Goal: Task Accomplishment & Management: Complete application form

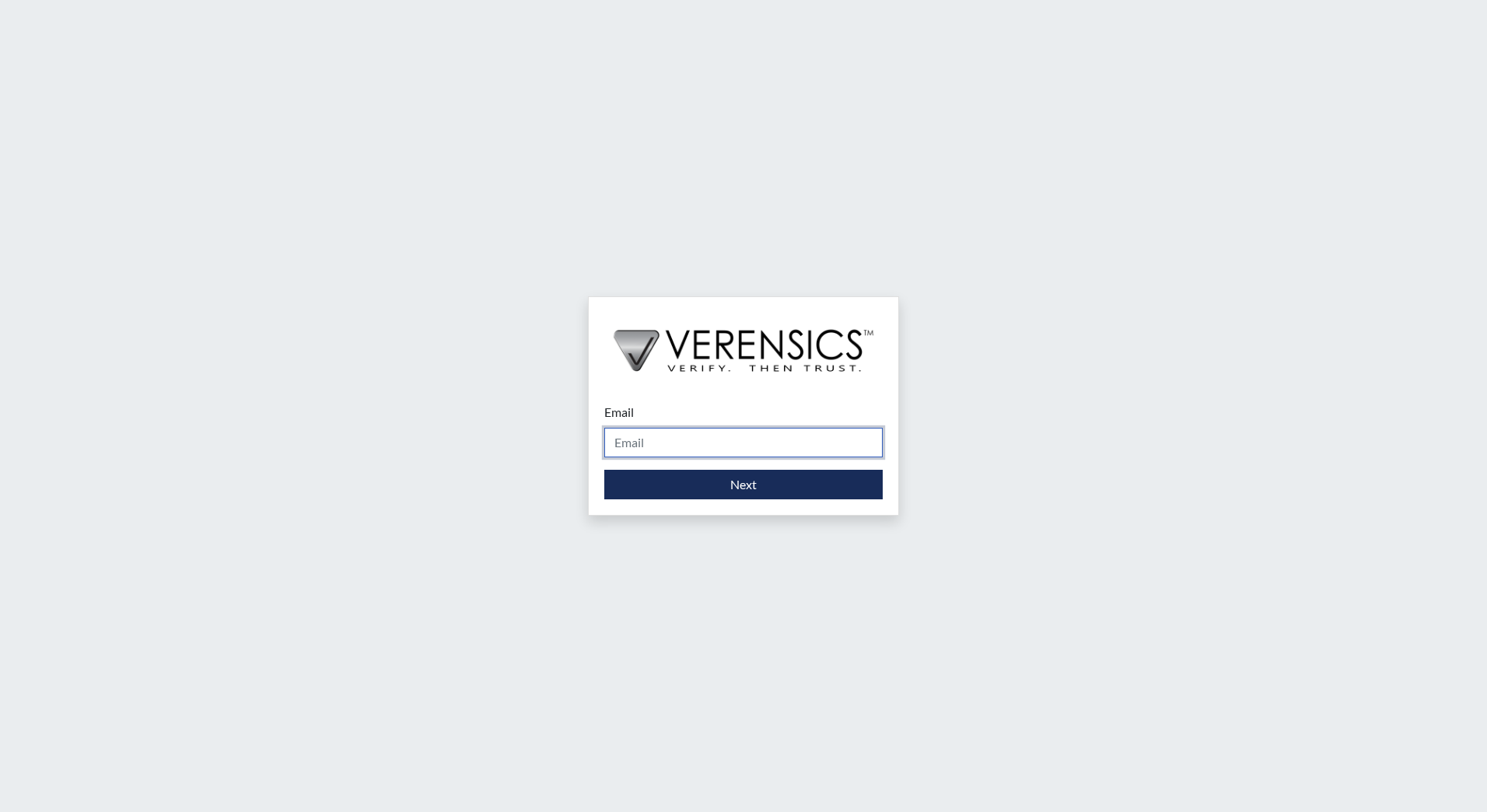
click at [820, 439] on input "Email" at bounding box center [743, 443] width 279 height 30
type input "[EMAIL_ADDRESS][DOMAIN_NAME]"
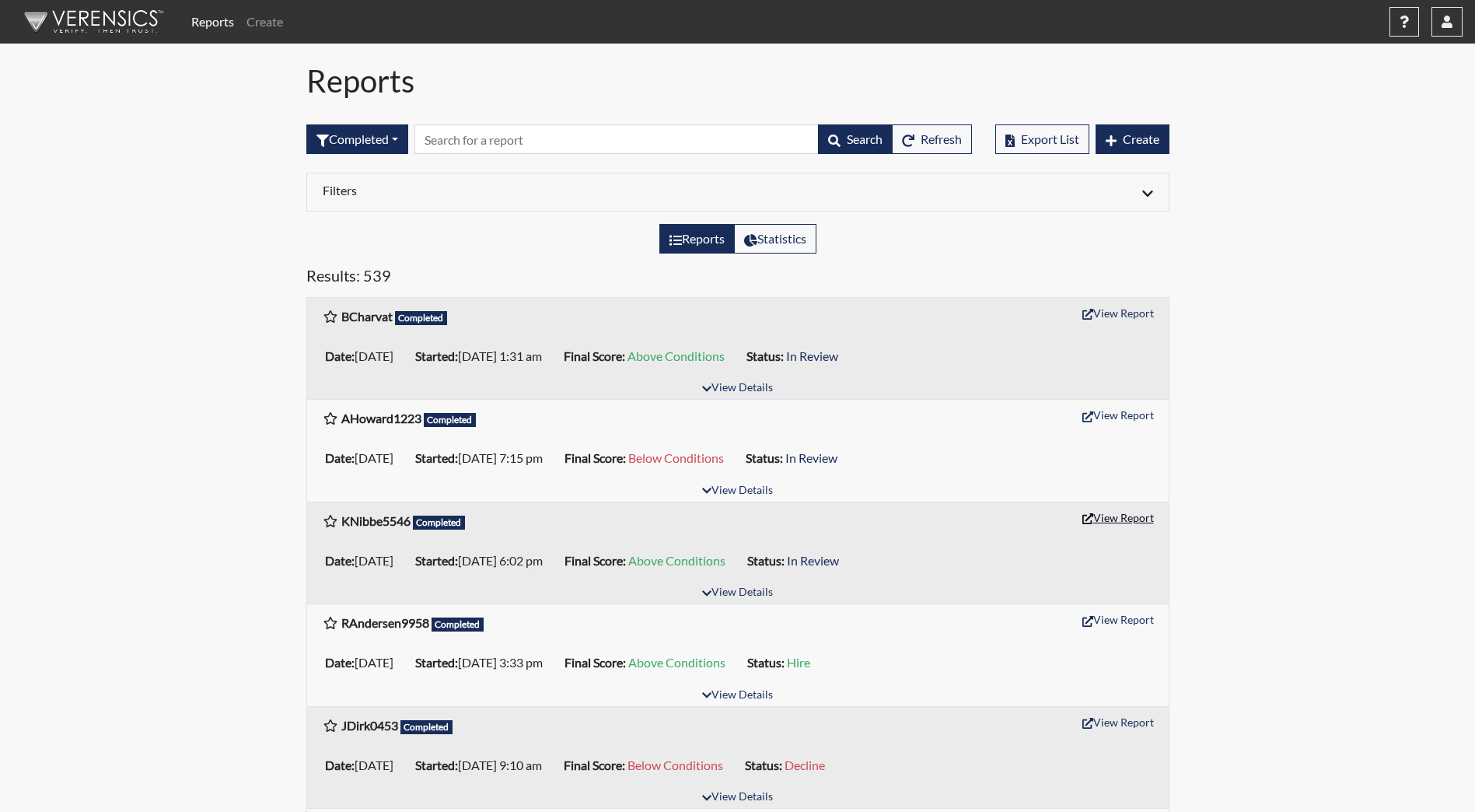
click at [1137, 525] on button "View Report" at bounding box center [1117, 517] width 86 height 24
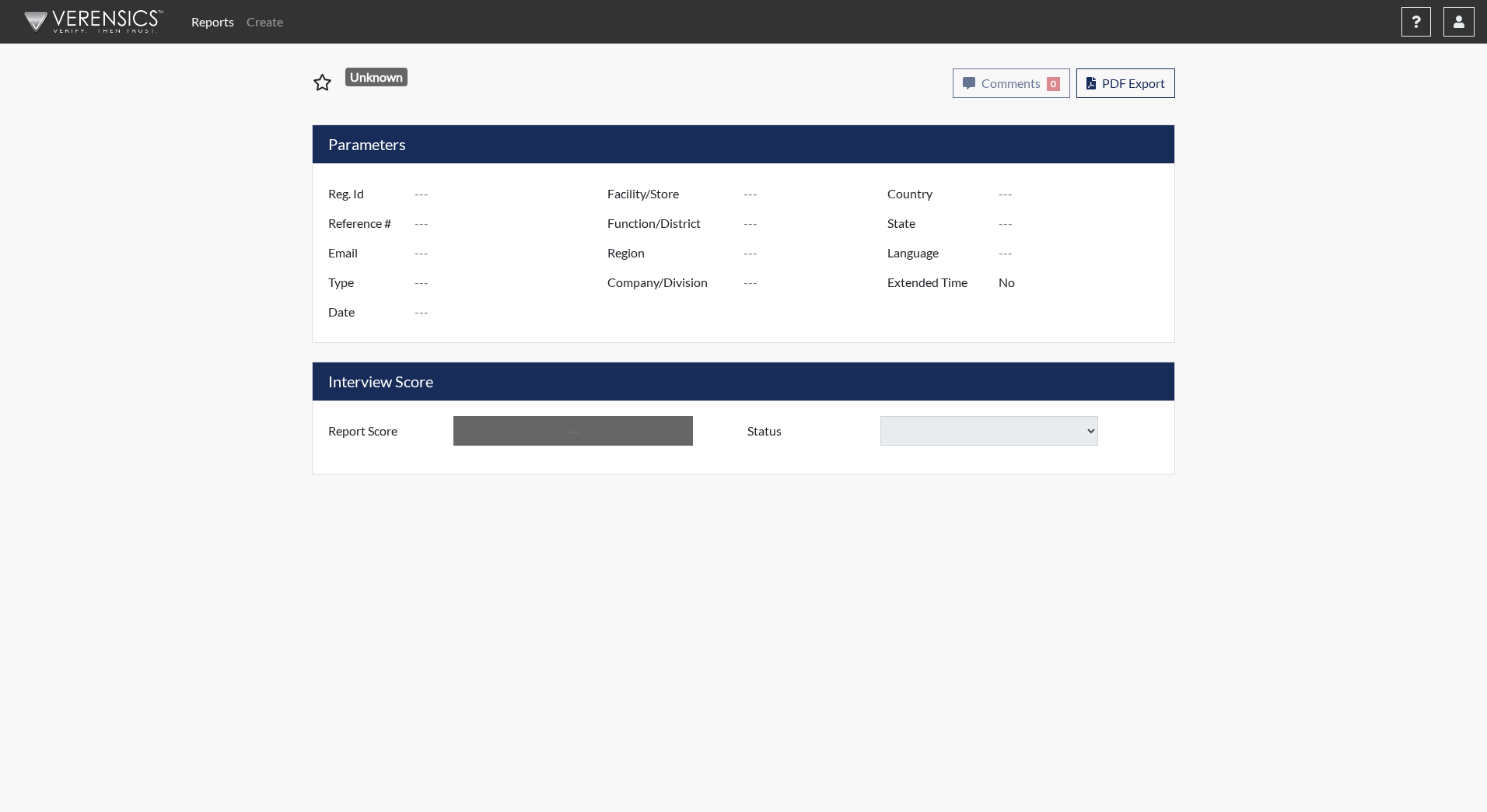
type input "KNibbe5546"
type input "51420"
type input "nibbekjersten@gmail.com"
type input "Community Supervision"
type input "Sep 22, 2025"
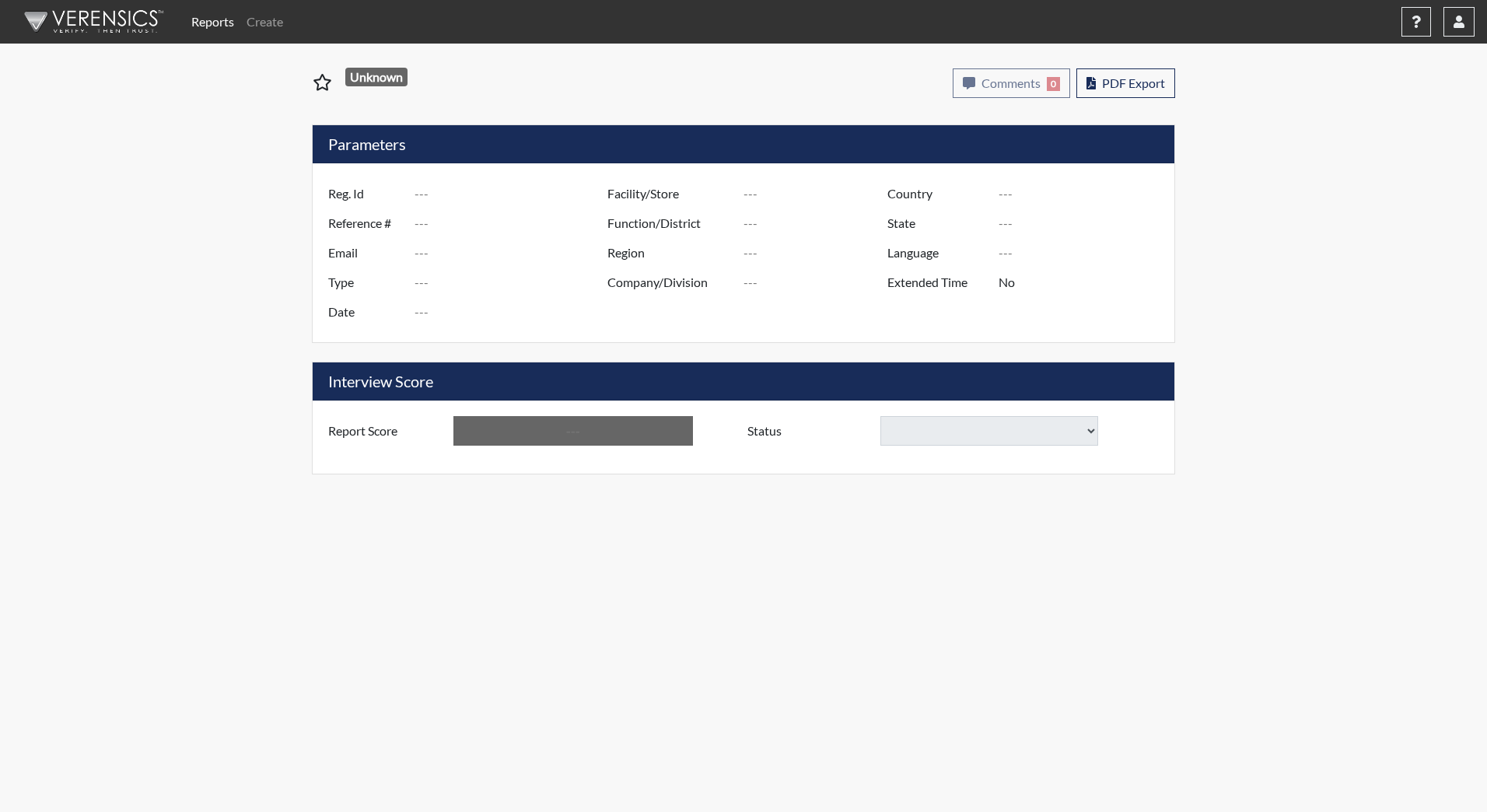
type input "[GEOGRAPHIC_DATA]"
type input "DJS Community/224"
type input "[GEOGRAPHIC_DATA]"
type input "[US_STATE]"
type input "English"
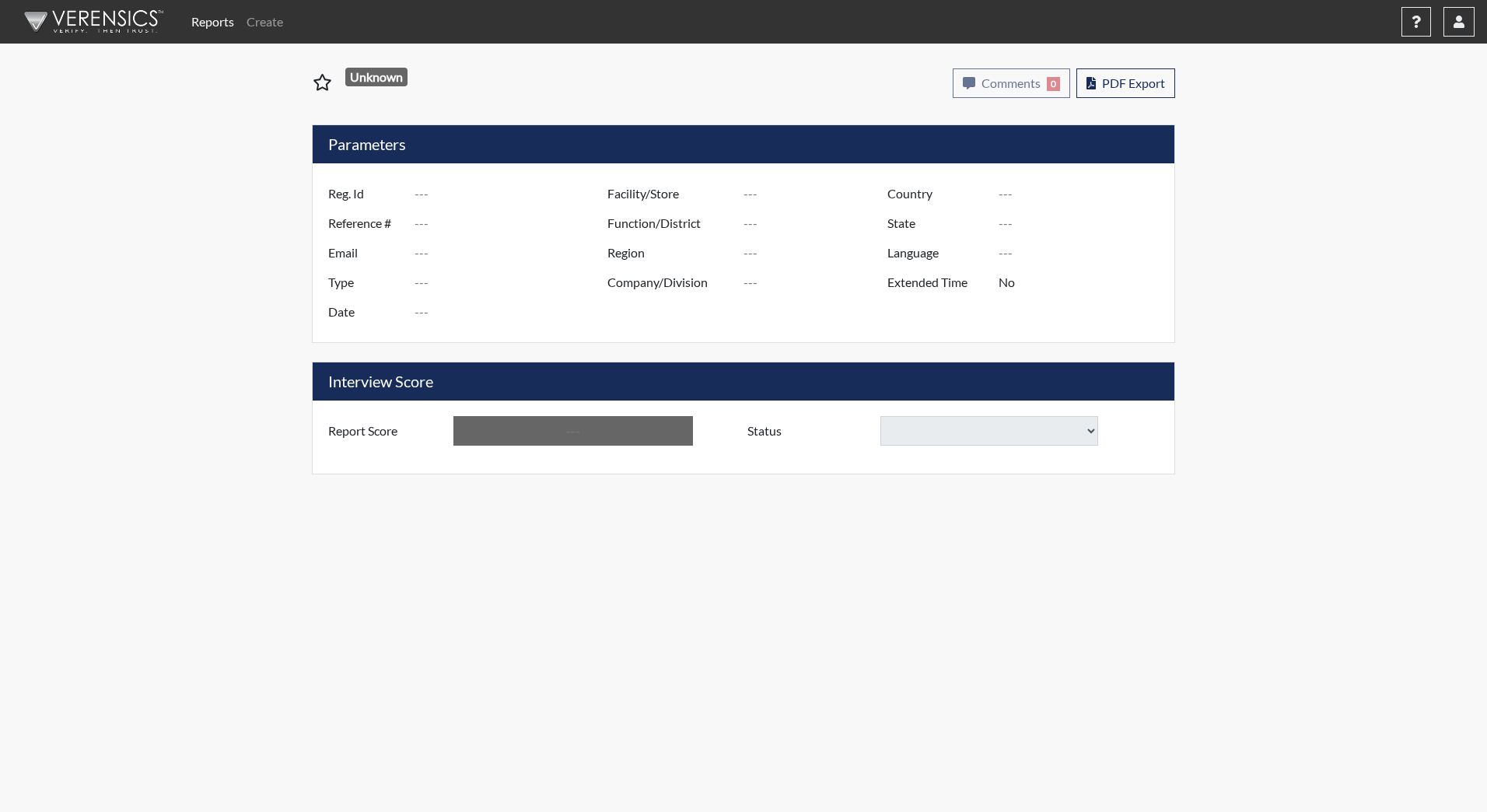
type input "Above Conditions"
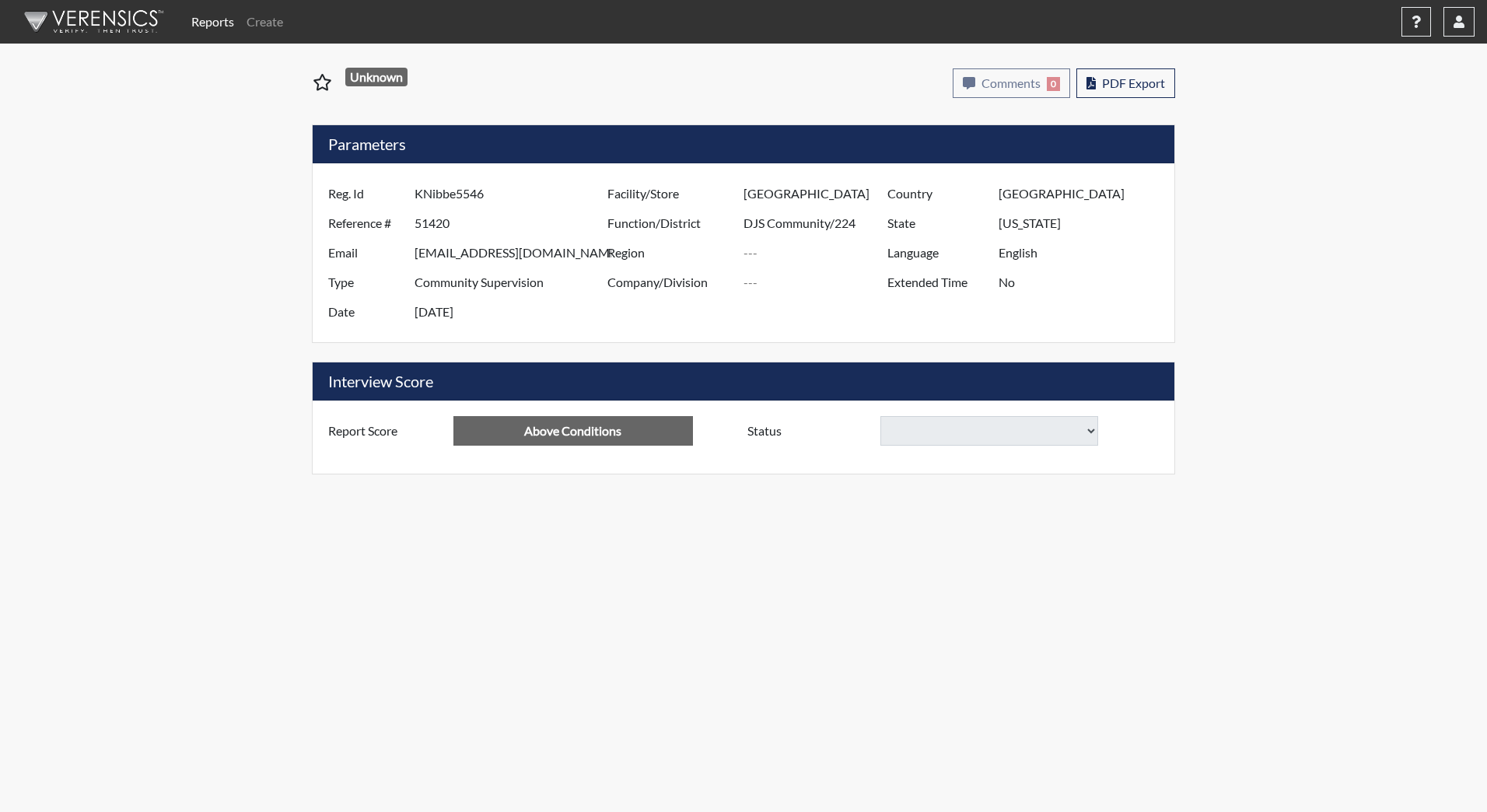
select select
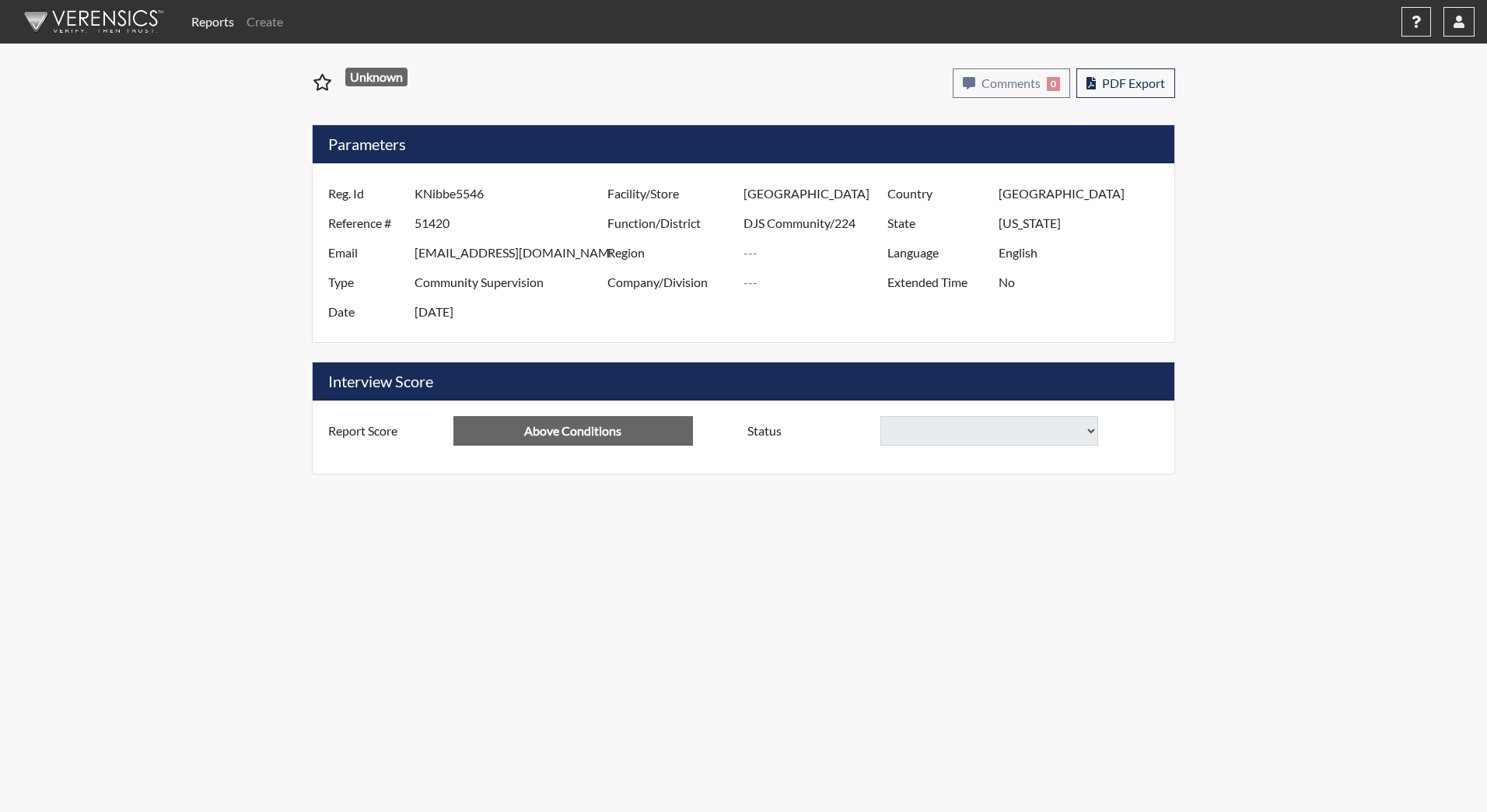
select select
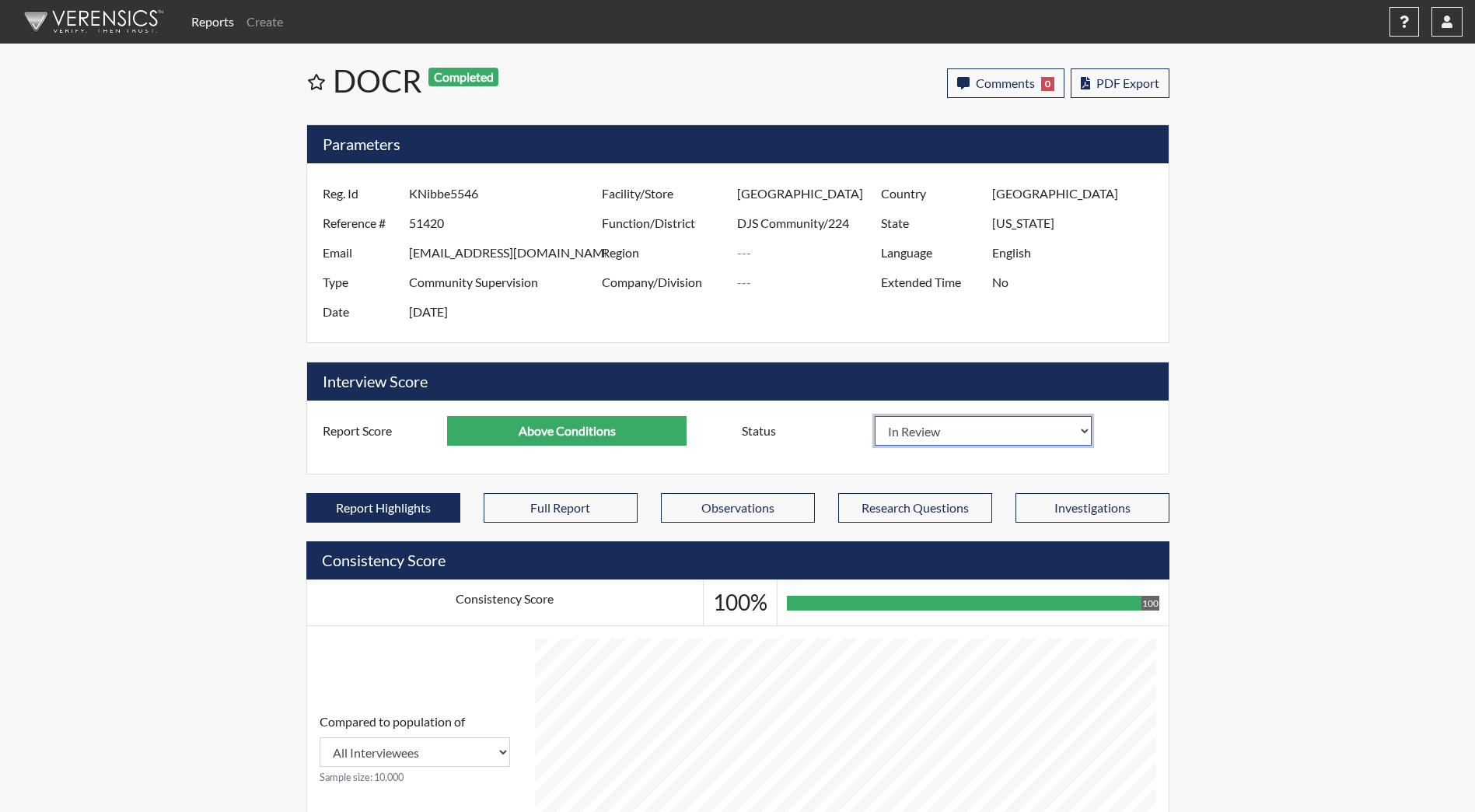
click at [1039, 436] on select "In Review Hire Decline" at bounding box center [983, 431] width 218 height 30
select select "hire"
select select
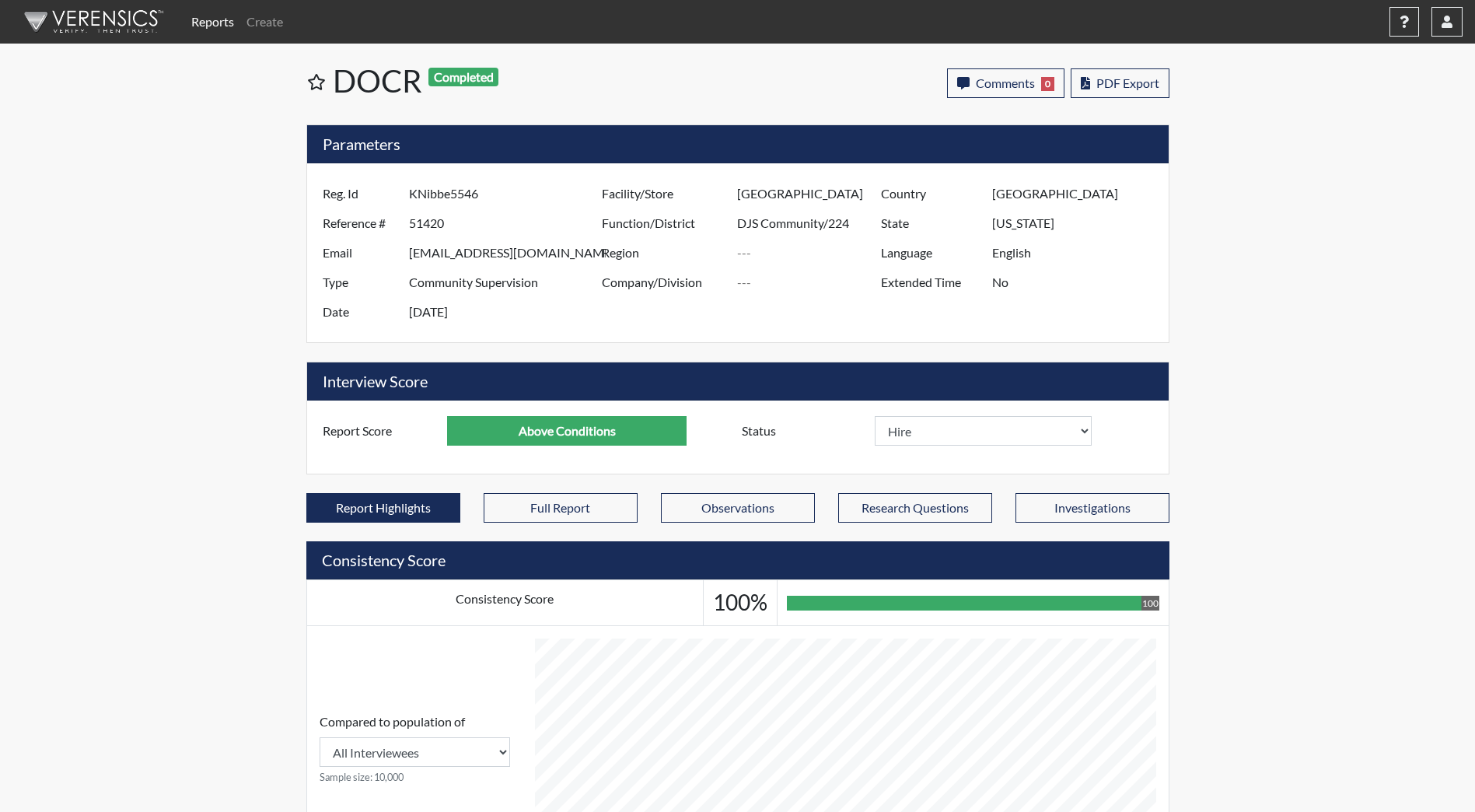
select select
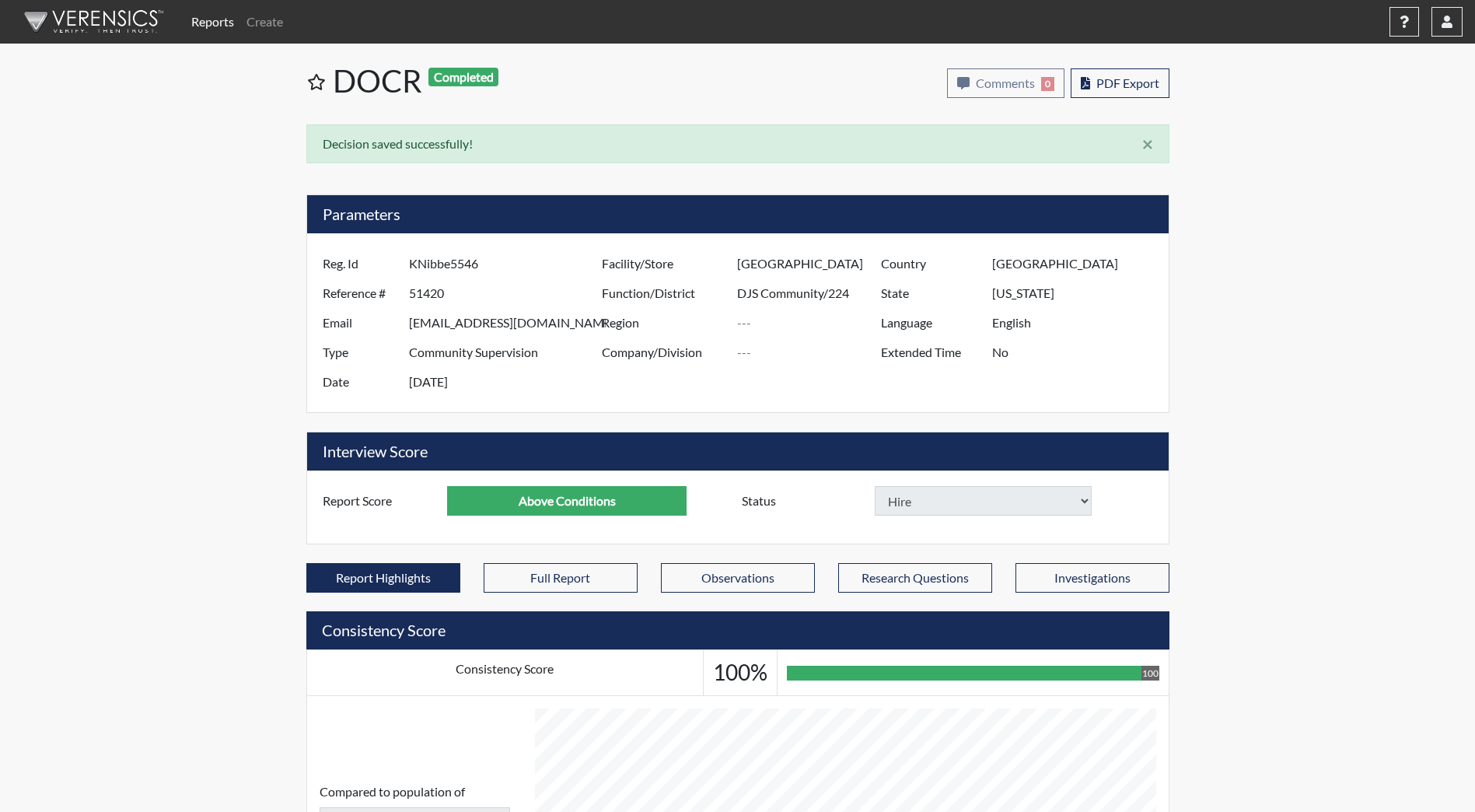
select select
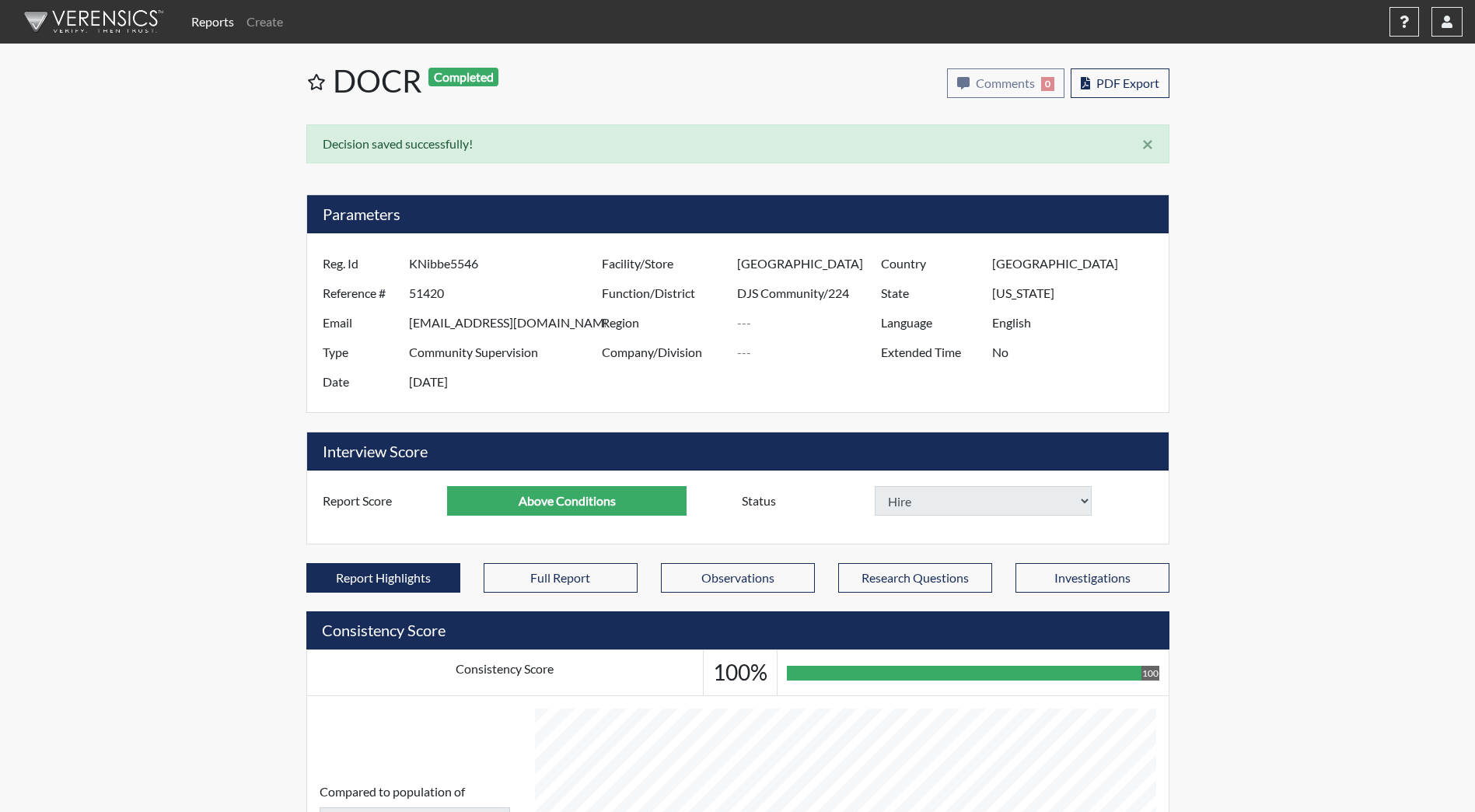
select select
click at [1103, 82] on span "PDF Export" at bounding box center [1128, 83] width 63 height 15
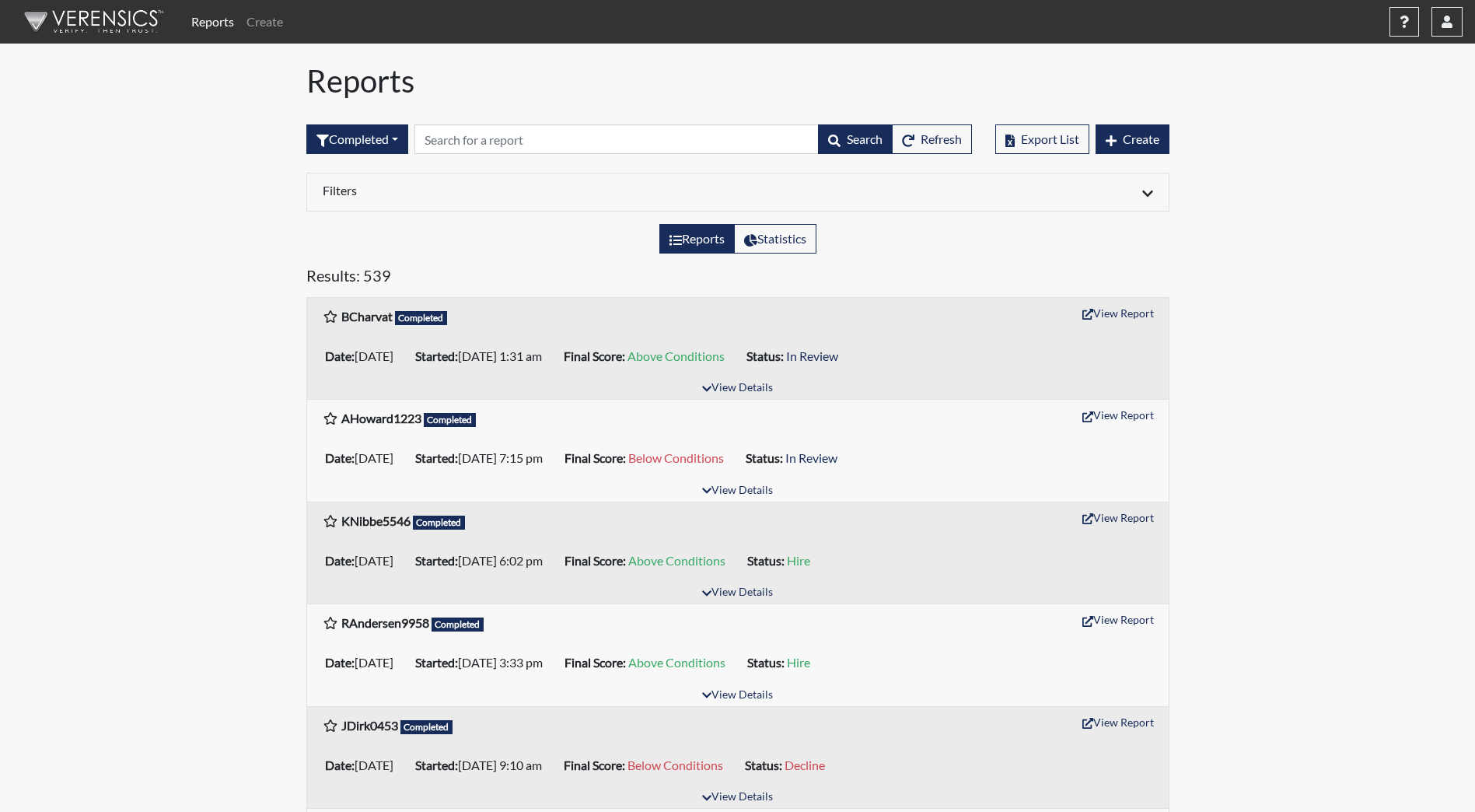
click at [1117, 121] on div "Export List Create" at bounding box center [1082, 139] width 174 height 67
click at [1123, 136] on span "Create" at bounding box center [1141, 139] width 37 height 15
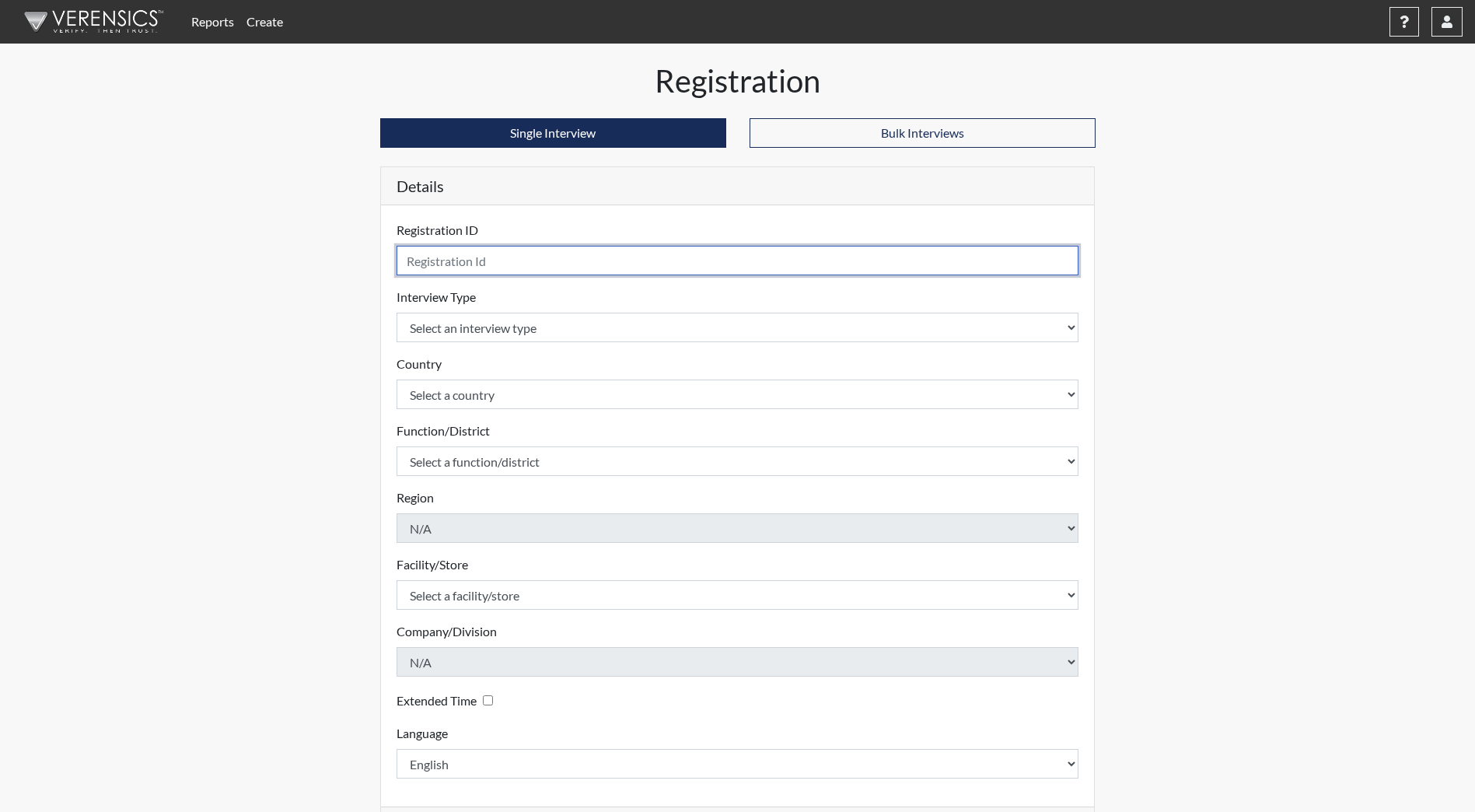
click at [506, 262] on input "text" at bounding box center [738, 260] width 683 height 30
type input "SSadeghi7616"
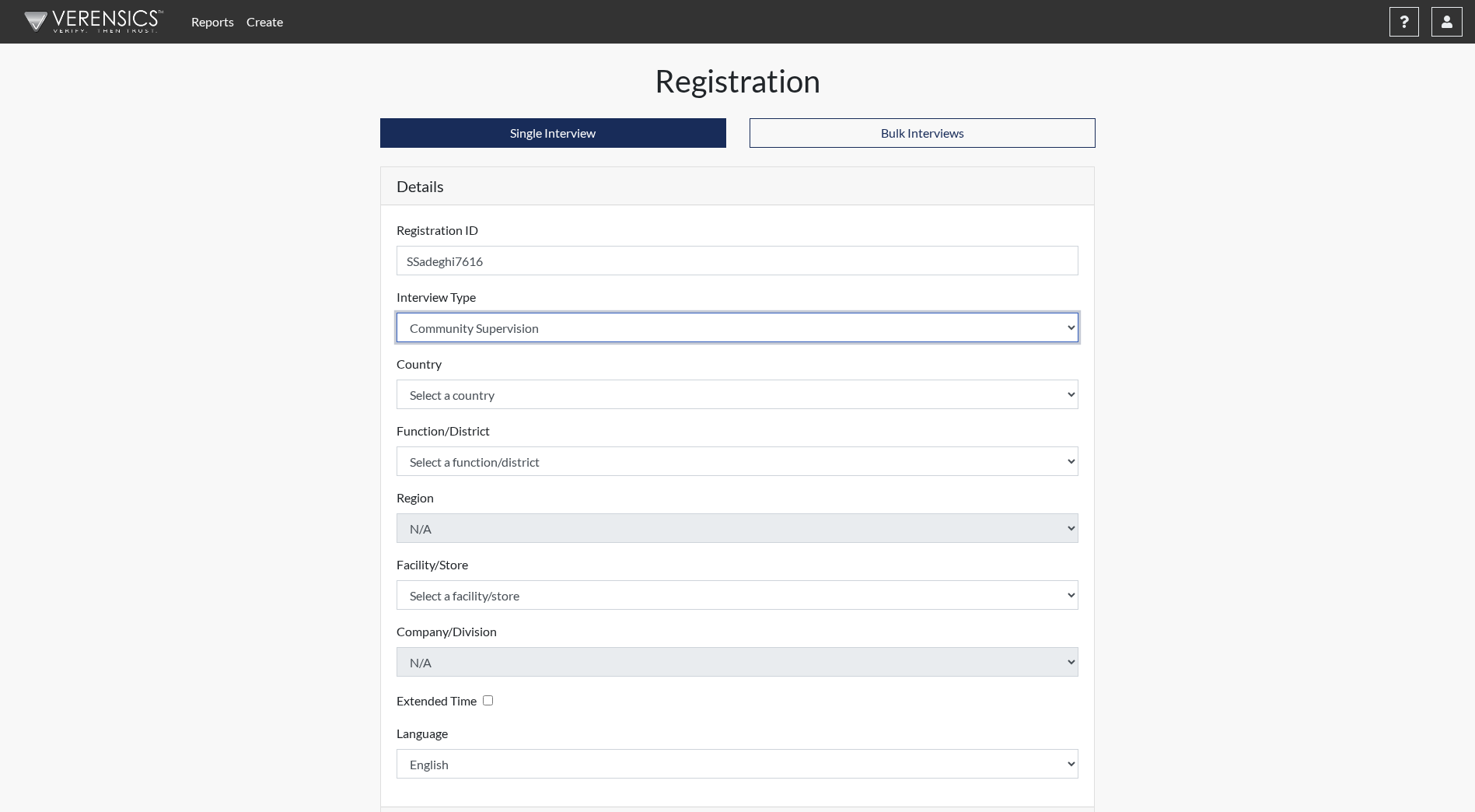
select select "ff733e93-e1bf-11ea-9c9f-0eff0cf7eb8f"
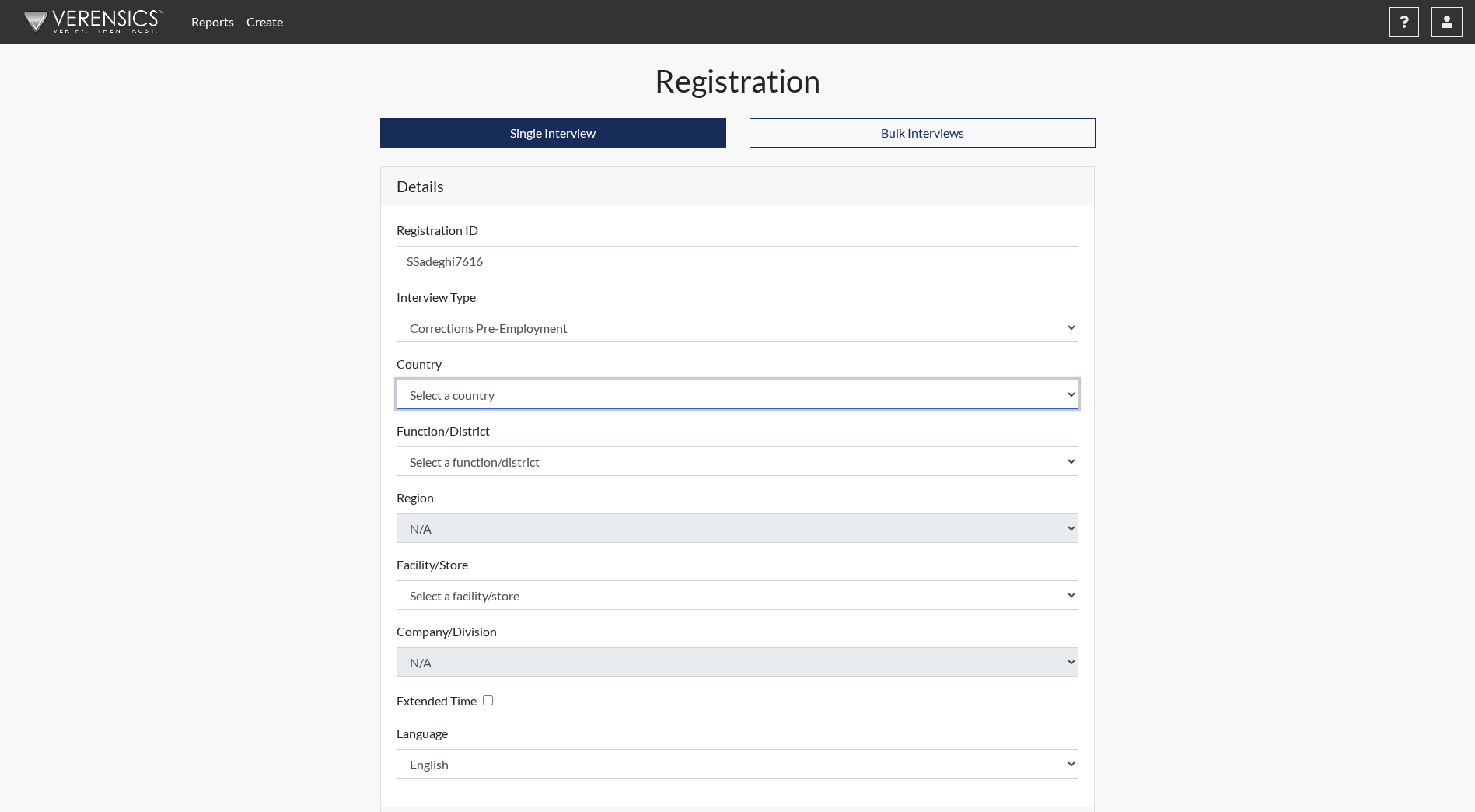
select select "united-states-of-america"
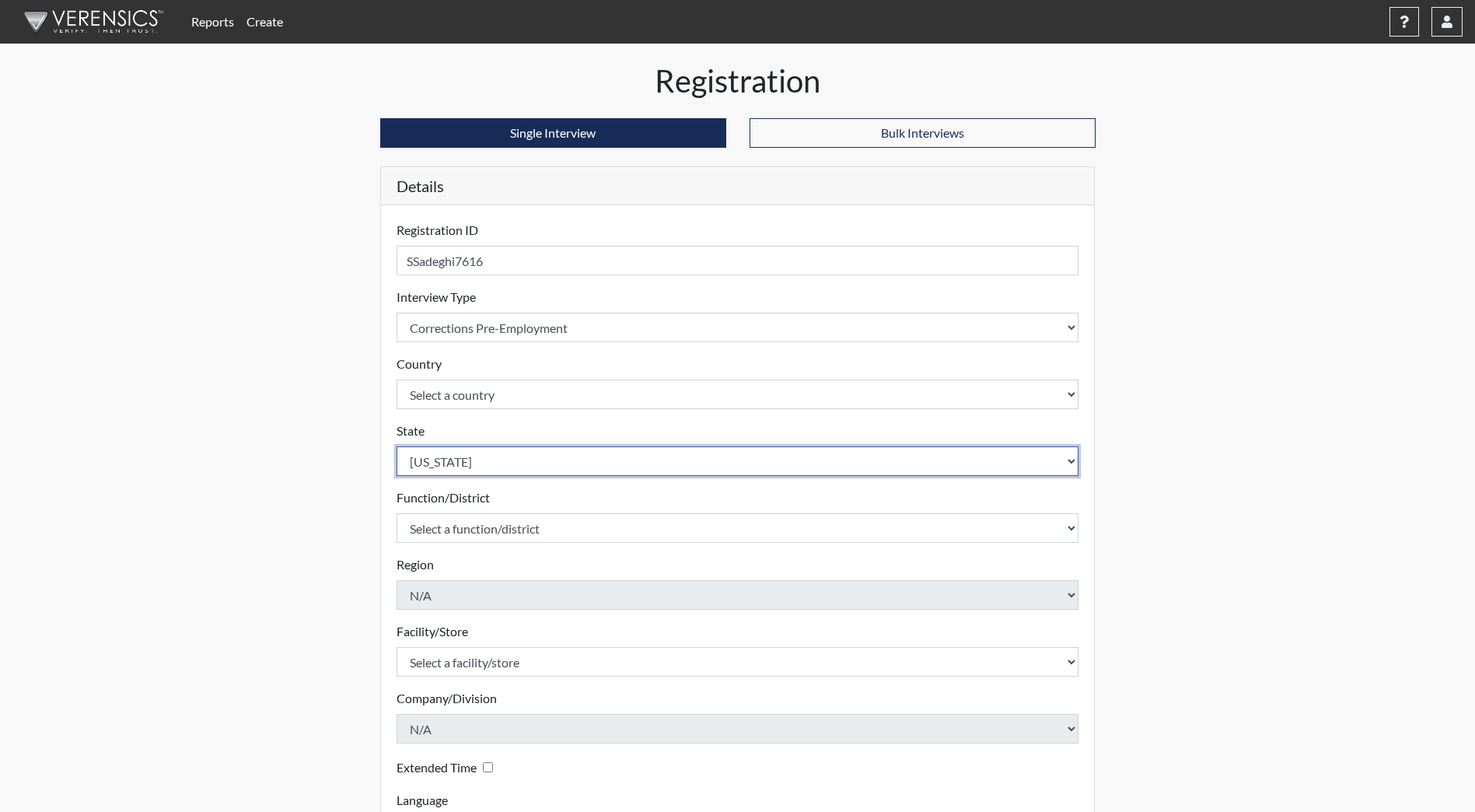
click at [624, 474] on select "Select a state Alabama Alaska Arizona Arkansas California Colorado Connecticut …" at bounding box center [738, 461] width 683 height 30
select select "ND"
click at [397, 446] on select "Select a state Alabama Alaska Arizona Arkansas California Colorado Connecticut …" at bounding box center [738, 461] width 683 height 30
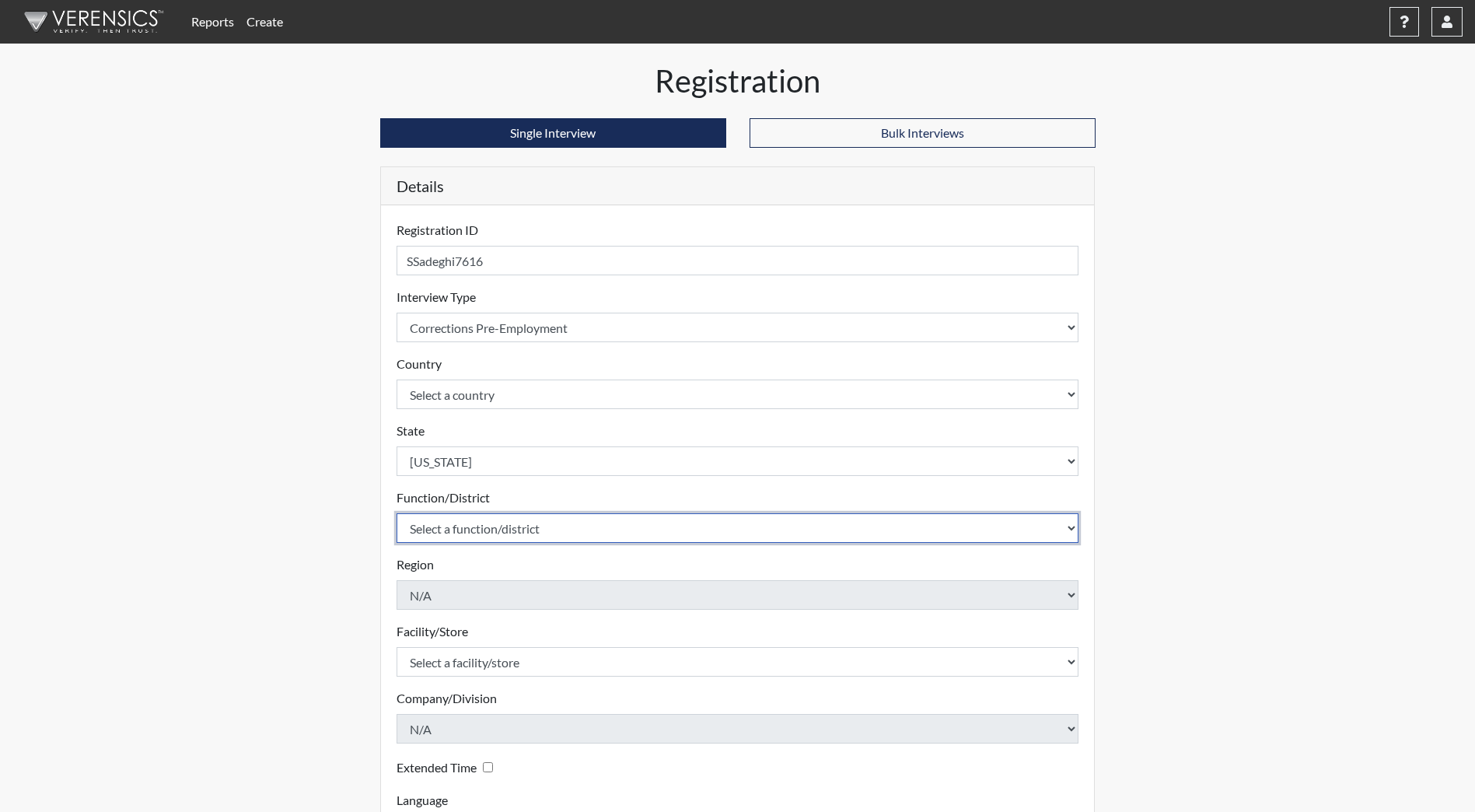
click at [534, 529] on select "Select a function/district Central Office/530 DJS Community/224 HRCC/516 YCC/223" at bounding box center [738, 528] width 683 height 30
select select "1e5b4d91-18c1-44f8-b08b-0a92f3668bee"
click at [397, 513] on select "Select a function/district Central Office/530 DJS Community/224 HRCC/516 YCC/223" at bounding box center [738, 528] width 683 height 30
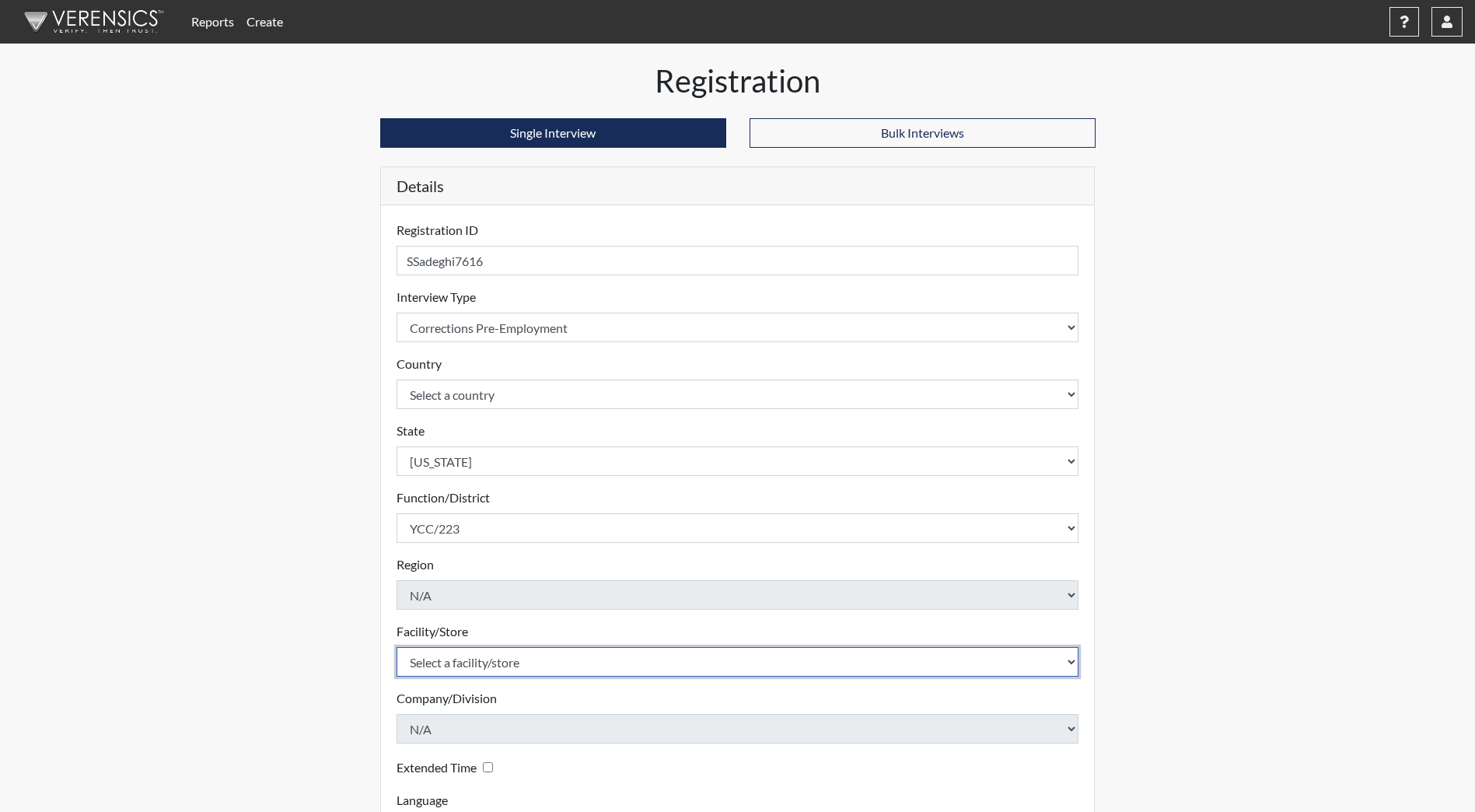
click at [508, 673] on select "Select a facility/store Heart River Correctional Center Youth Correctional Cent…" at bounding box center [738, 662] width 683 height 30
select select "b5d71108-2398-4d3d-9aa2-ff85b6e68adc"
click at [397, 647] on select "Select a facility/store Heart River Correctional Center Youth Correctional Cent…" at bounding box center [738, 662] width 683 height 30
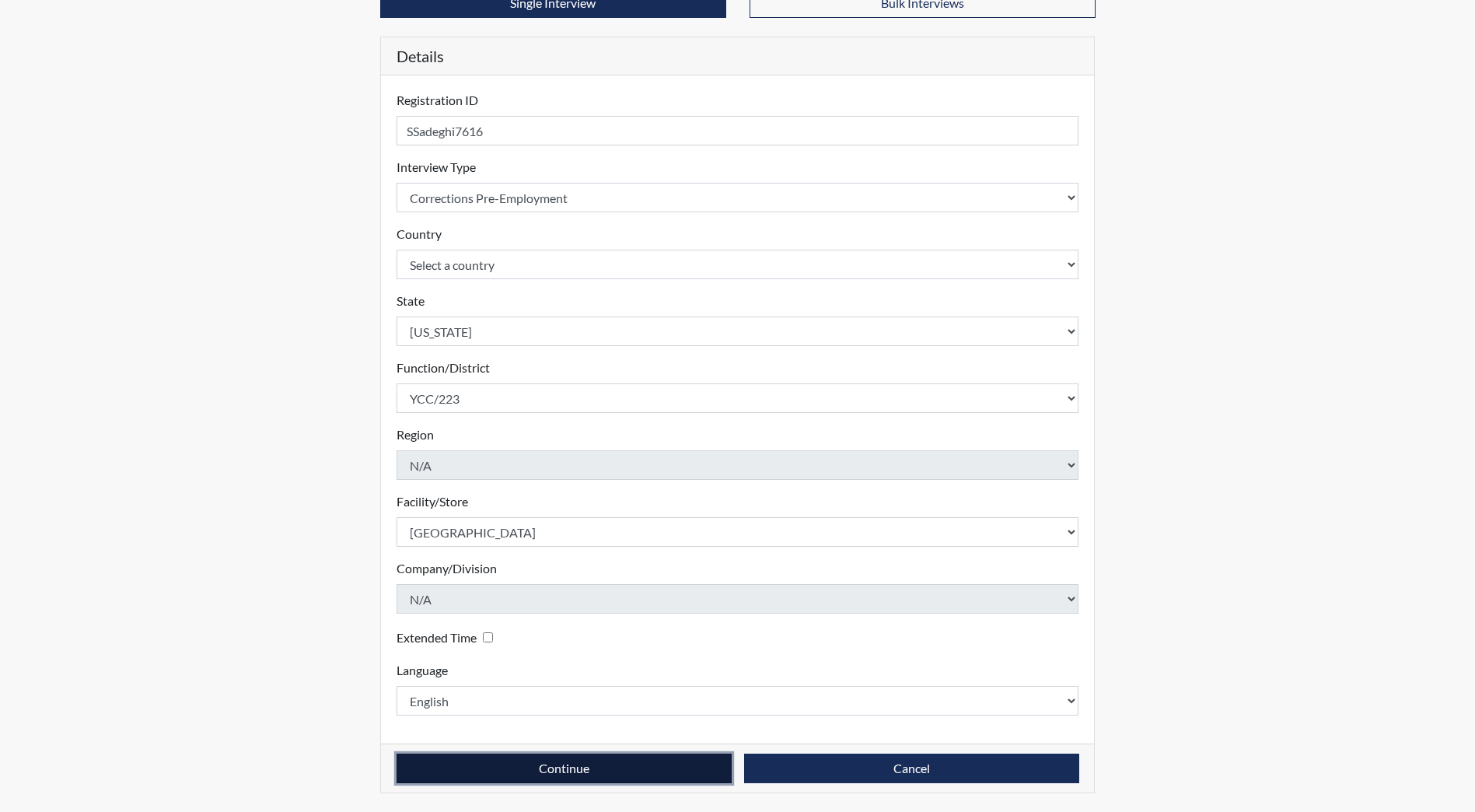
click at [534, 760] on button "Continue" at bounding box center [564, 769] width 335 height 30
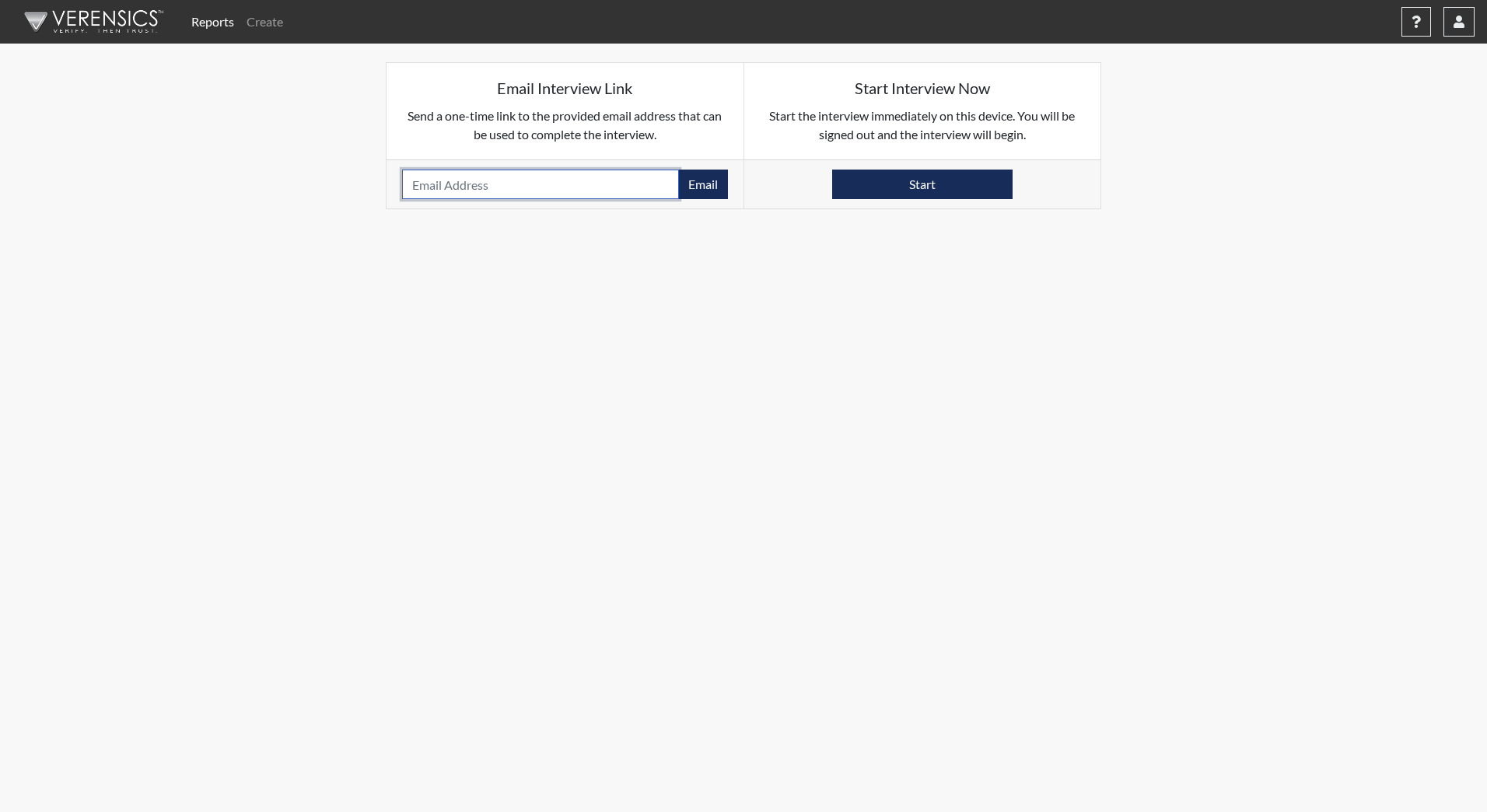
click at [569, 196] on input "email" at bounding box center [540, 185] width 277 height 30
type input "freezing2006@gmail.com"
click at [705, 182] on button "Email" at bounding box center [703, 185] width 50 height 30
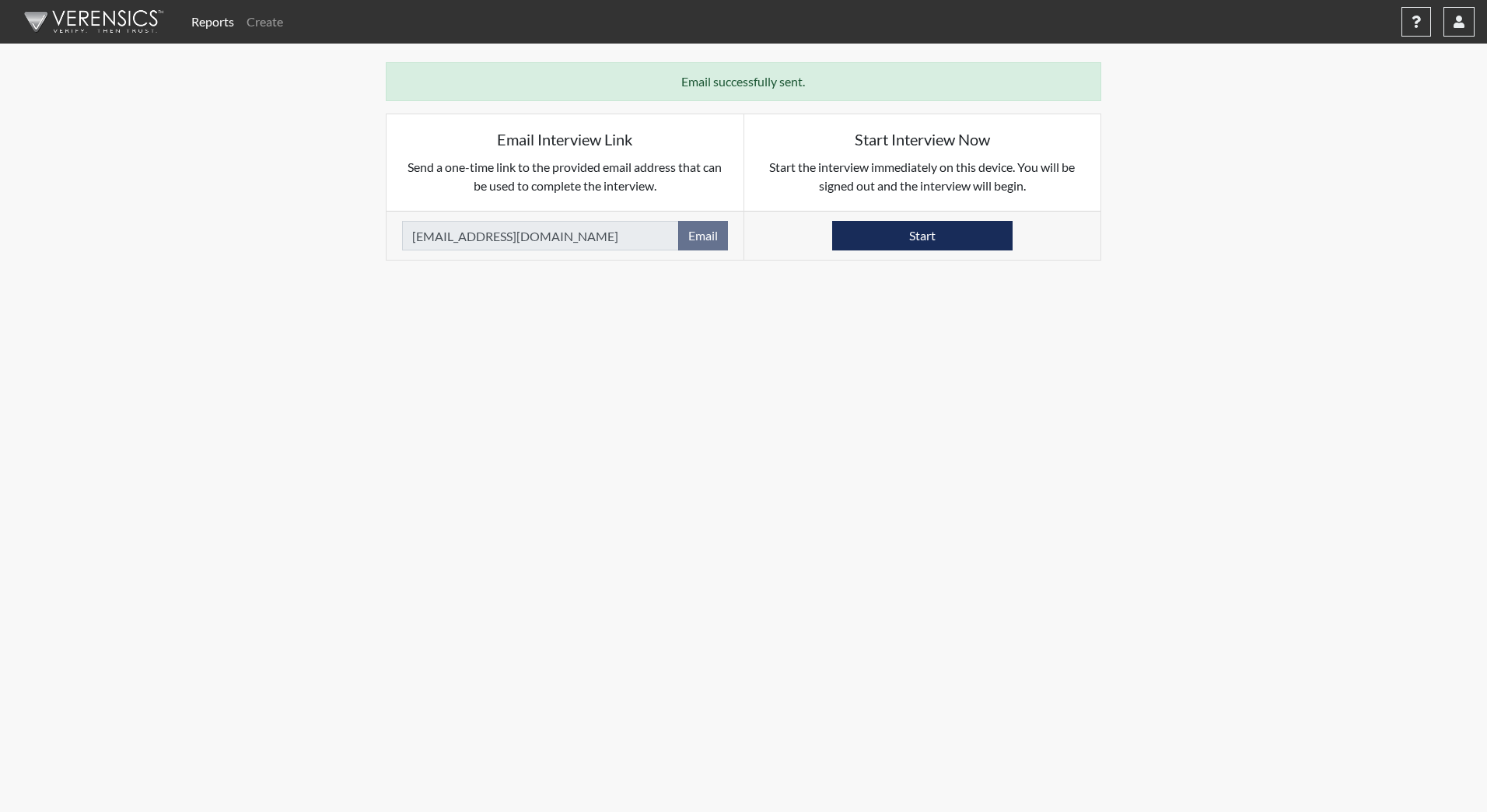
click at [131, 17] on img at bounding box center [91, 22] width 179 height 47
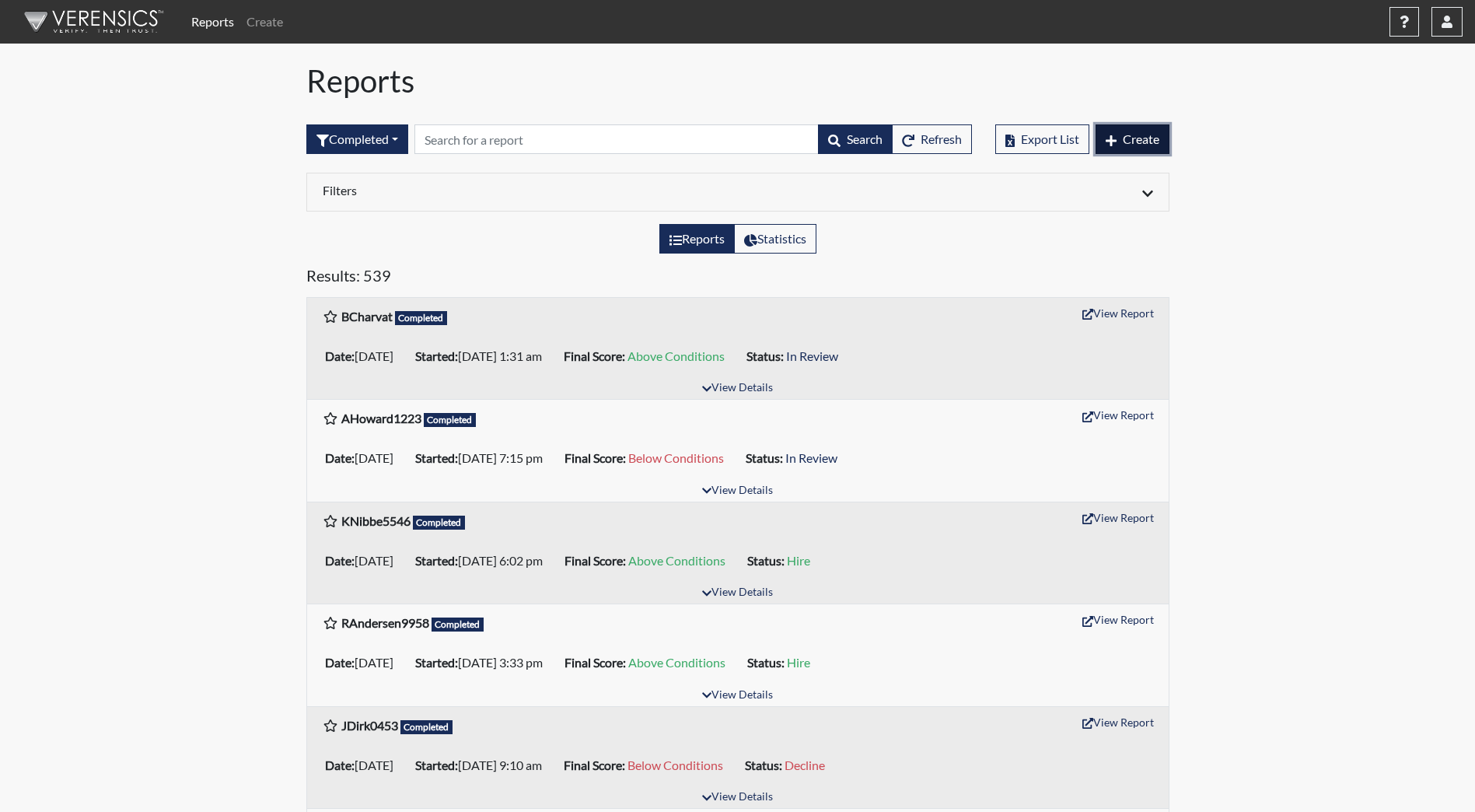
click at [1120, 144] on button "Create" at bounding box center [1132, 140] width 74 height 30
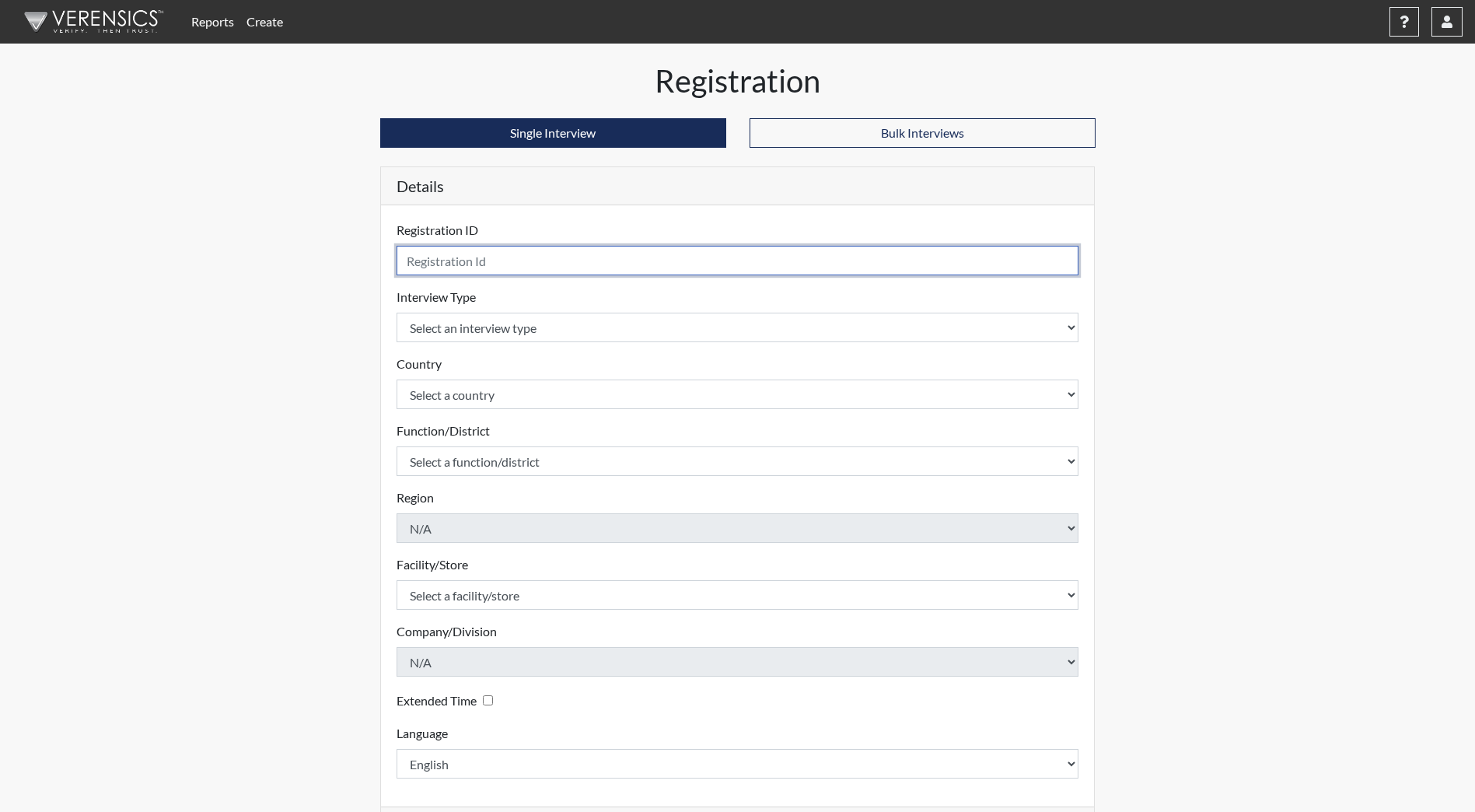
click at [477, 257] on input "text" at bounding box center [738, 260] width 683 height 30
type input "HBinstock8482"
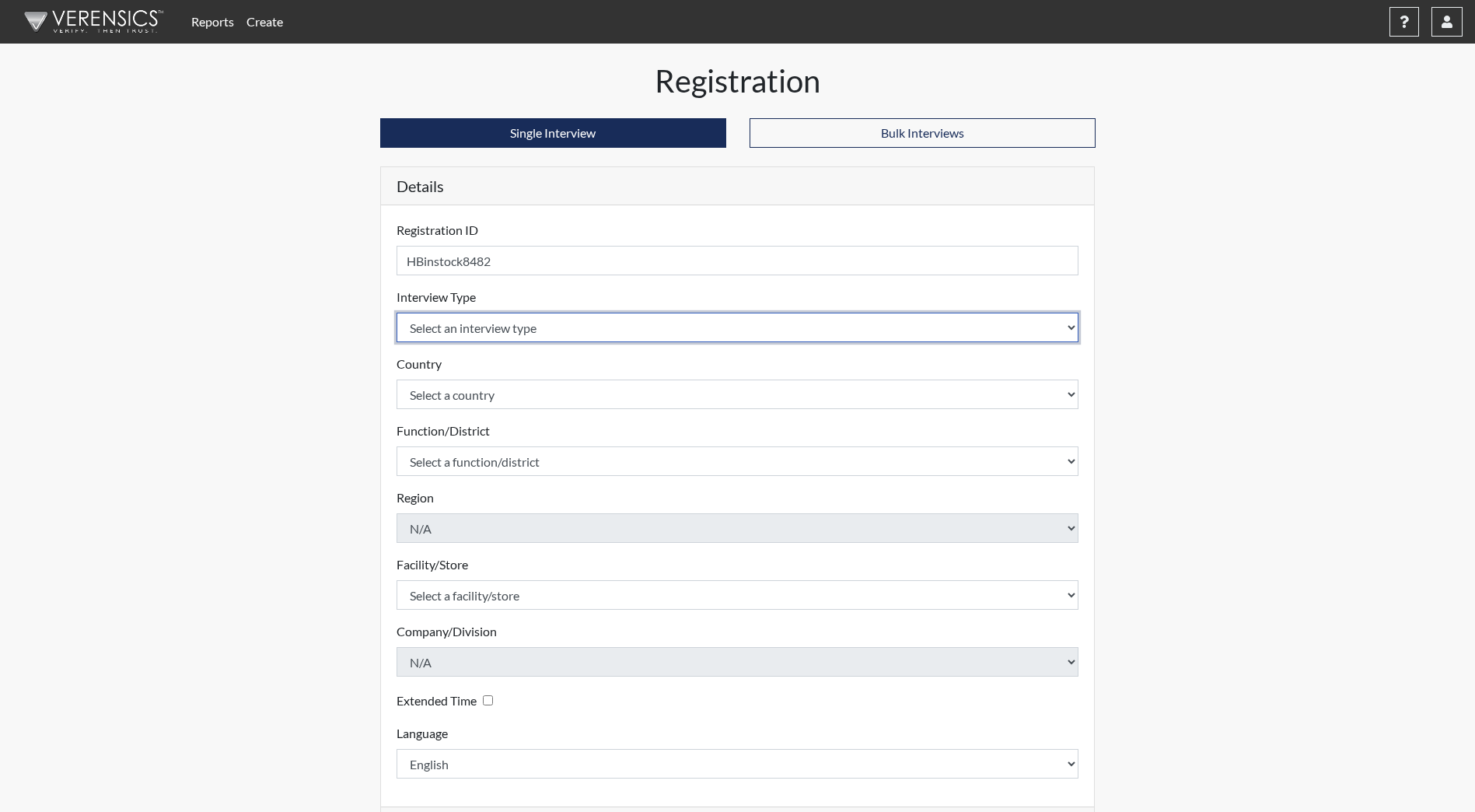
click at [568, 334] on select "Select an interview type Community Supervision Corrections Pre-Employment Pre-E…" at bounding box center [738, 328] width 683 height 30
select select "ff733e93-e1bf-11ea-9c9f-0eff0cf7eb8f"
click at [397, 313] on select "Select an interview type Community Supervision Corrections Pre-Employment Pre-E…" at bounding box center [738, 328] width 683 height 30
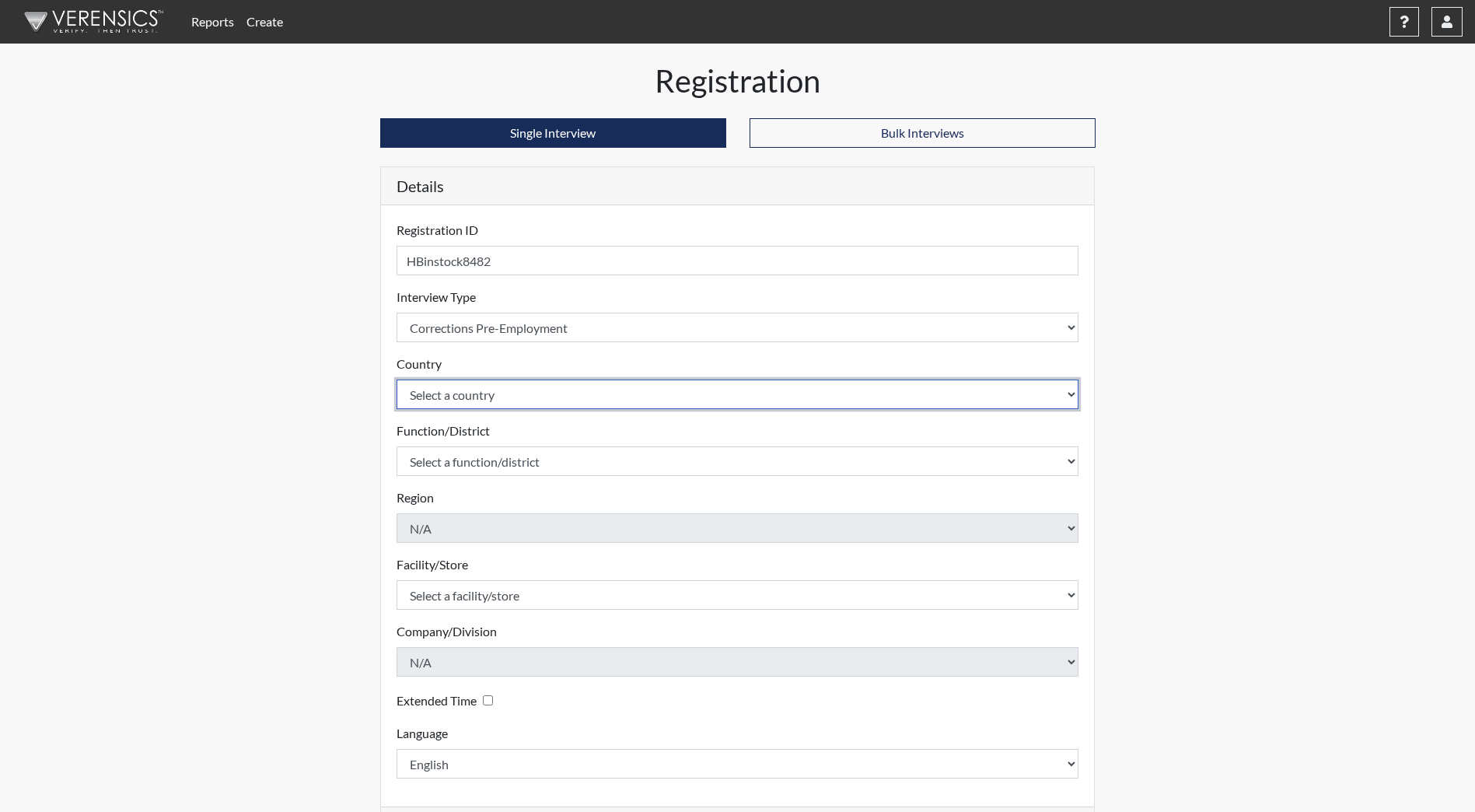
click at [539, 395] on select "Select a country United States Mexico" at bounding box center [738, 394] width 683 height 30
select select "united-states-of-america"
click at [397, 379] on select "Select a country United States Mexico" at bounding box center [738, 394] width 683 height 30
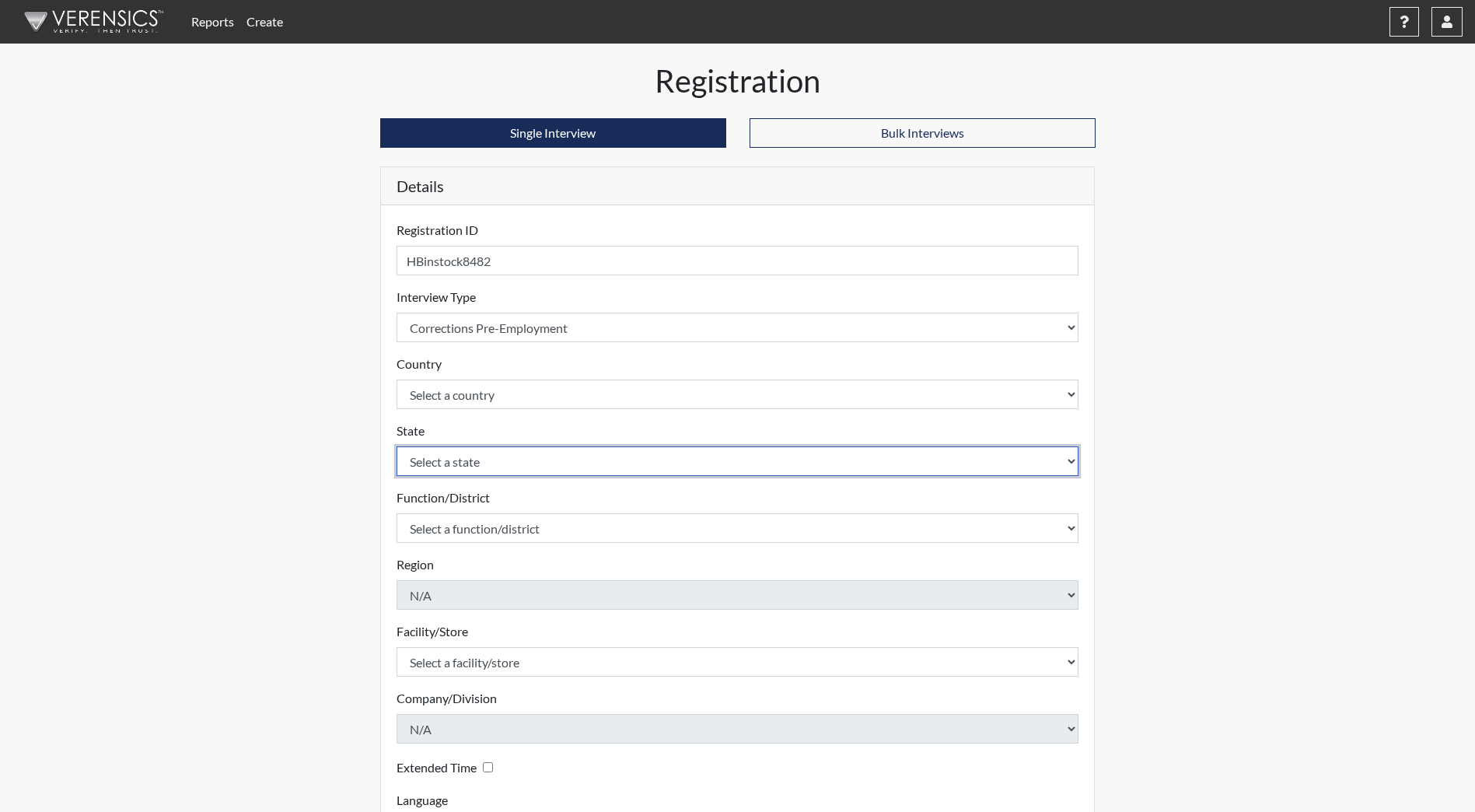
drag, startPoint x: 513, startPoint y: 469, endPoint x: 516, endPoint y: 459, distance: 10.4
click at [513, 469] on select "Select a state Alabama Alaska Arizona Arkansas California Colorado Connecticut …" at bounding box center [738, 461] width 683 height 30
select select "ND"
click at [397, 446] on select "Select a state Alabama Alaska Arizona Arkansas California Colorado Connecticut …" at bounding box center [738, 461] width 683 height 30
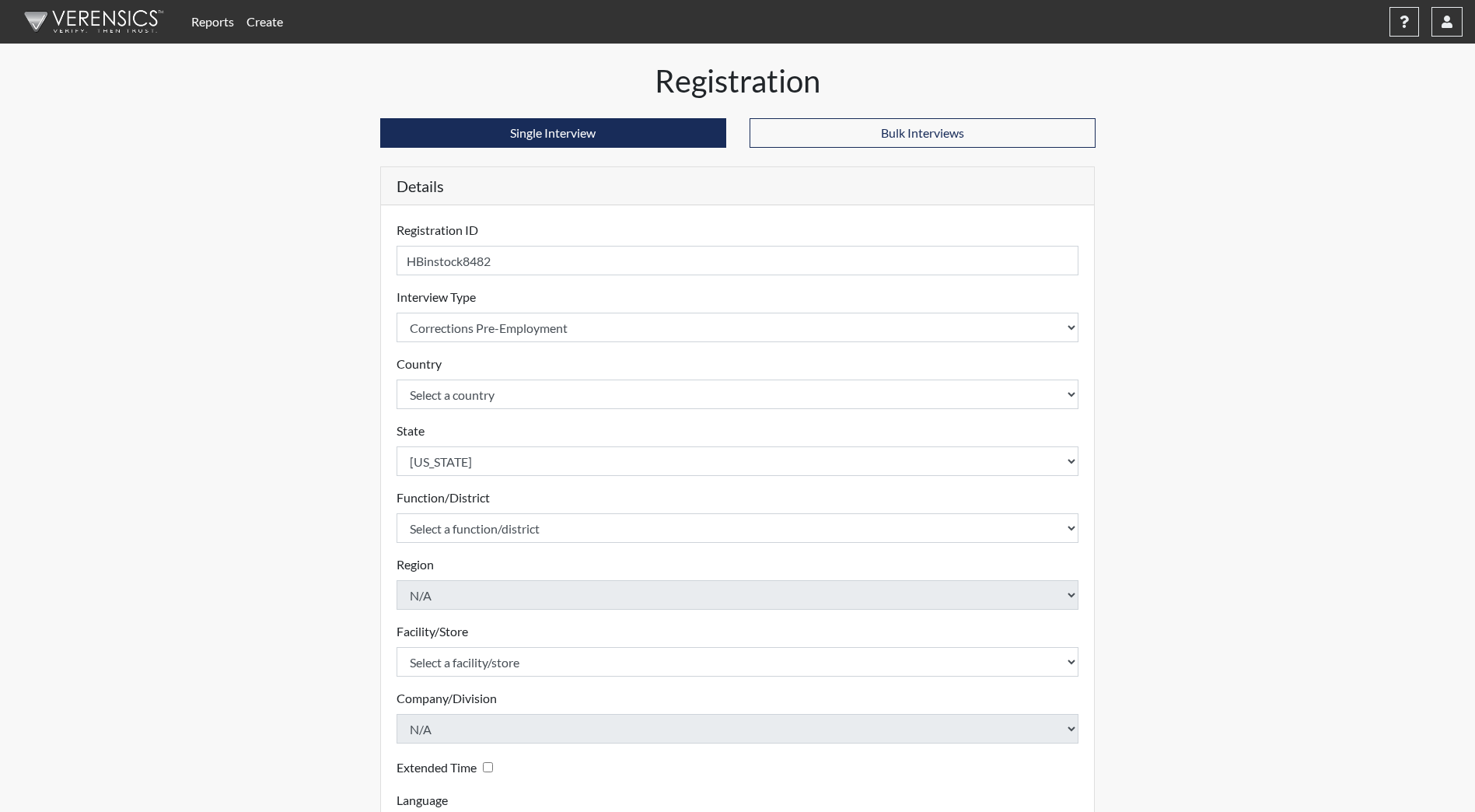
click at [537, 542] on form "Registration ID HBinstock8482 Please provide a registration ID. Interview Type …" at bounding box center [738, 532] width 683 height 624
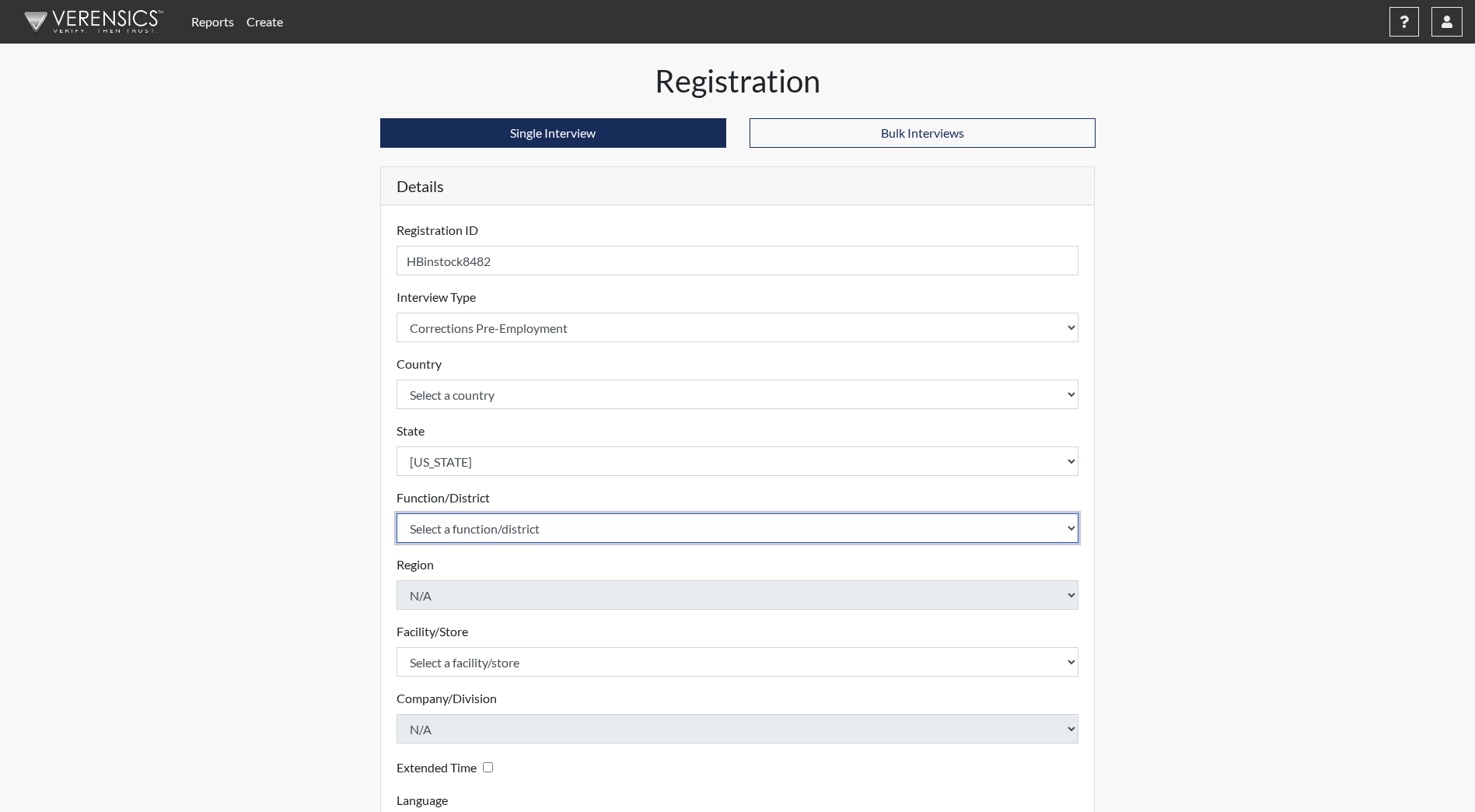
click at [540, 526] on select "Select a function/district Central Office/530 DJS Community/224 HRCC/516 YCC/223" at bounding box center [738, 528] width 683 height 30
select select "1e5b4d91-18c1-44f8-b08b-0a92f3668bee"
click at [397, 513] on select "Select a function/district Central Office/530 DJS Community/224 HRCC/516 YCC/223" at bounding box center [738, 528] width 683 height 30
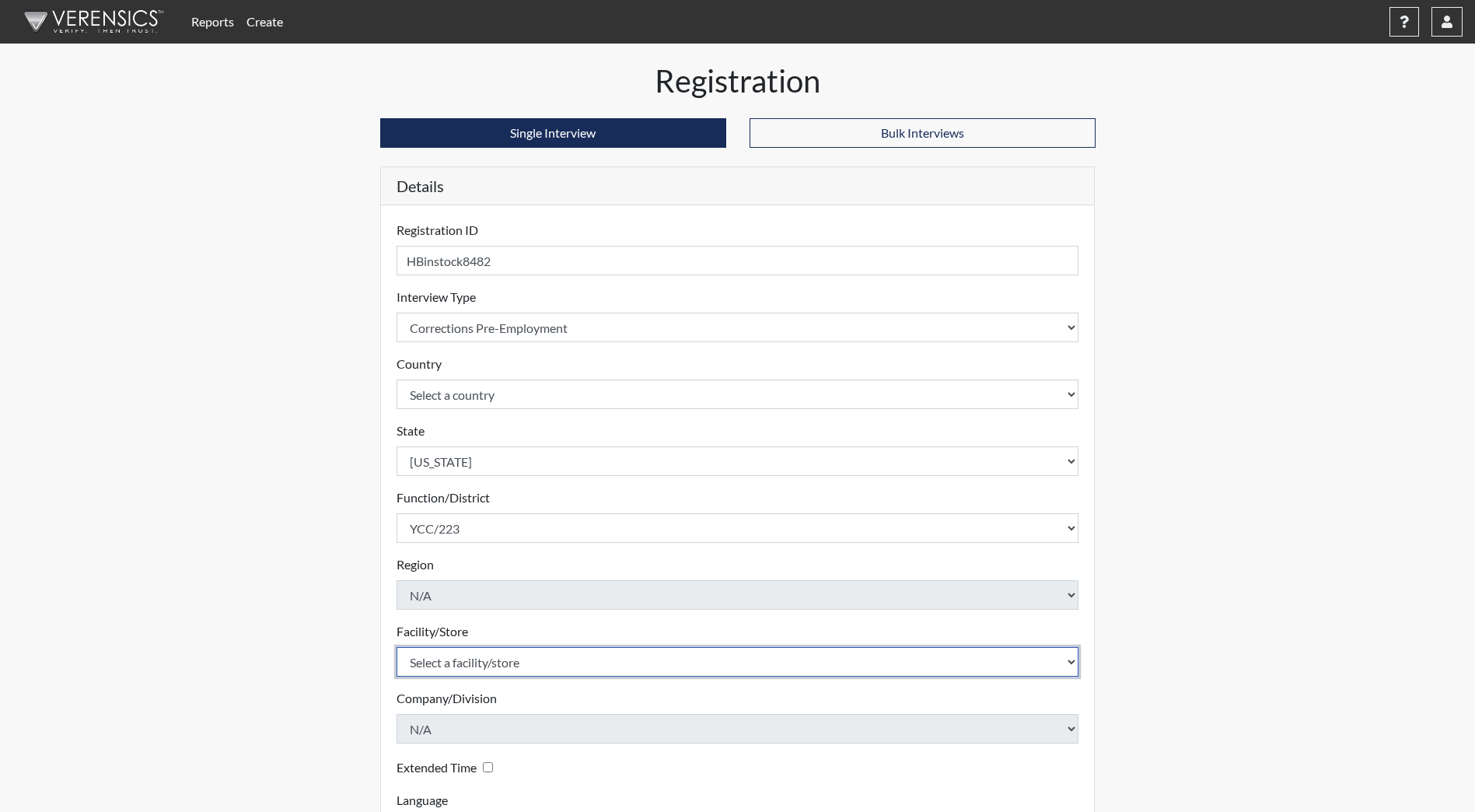
click at [520, 660] on select "Select a facility/store Heart River Correctional Center Youth Correctional Cent…" at bounding box center [738, 662] width 683 height 30
select select "b5d71108-2398-4d3d-9aa2-ff85b6e68adc"
click at [397, 647] on select "Select a facility/store Heart River Correctional Center Youth Correctional Cent…" at bounding box center [738, 662] width 683 height 30
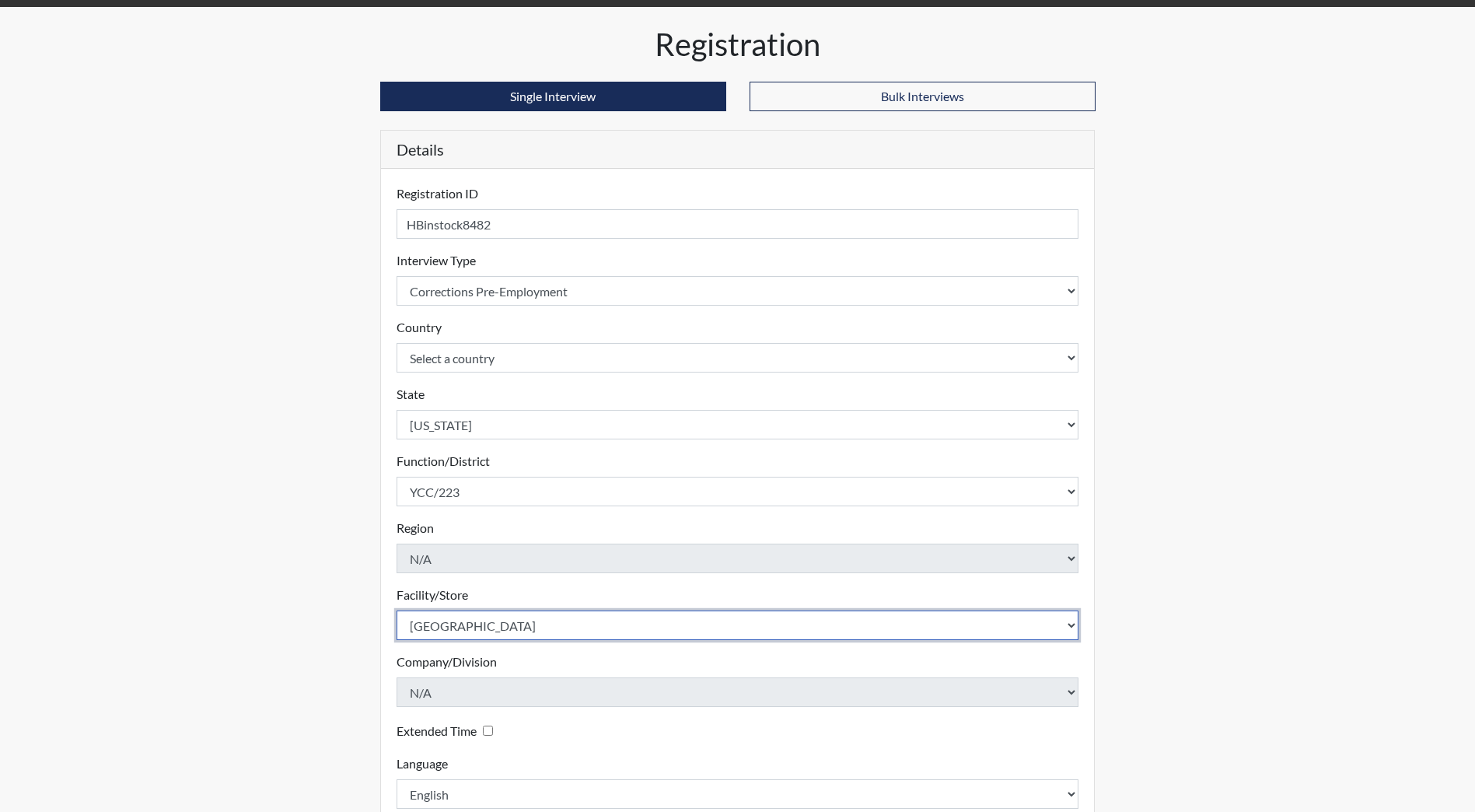
scroll to position [130, 0]
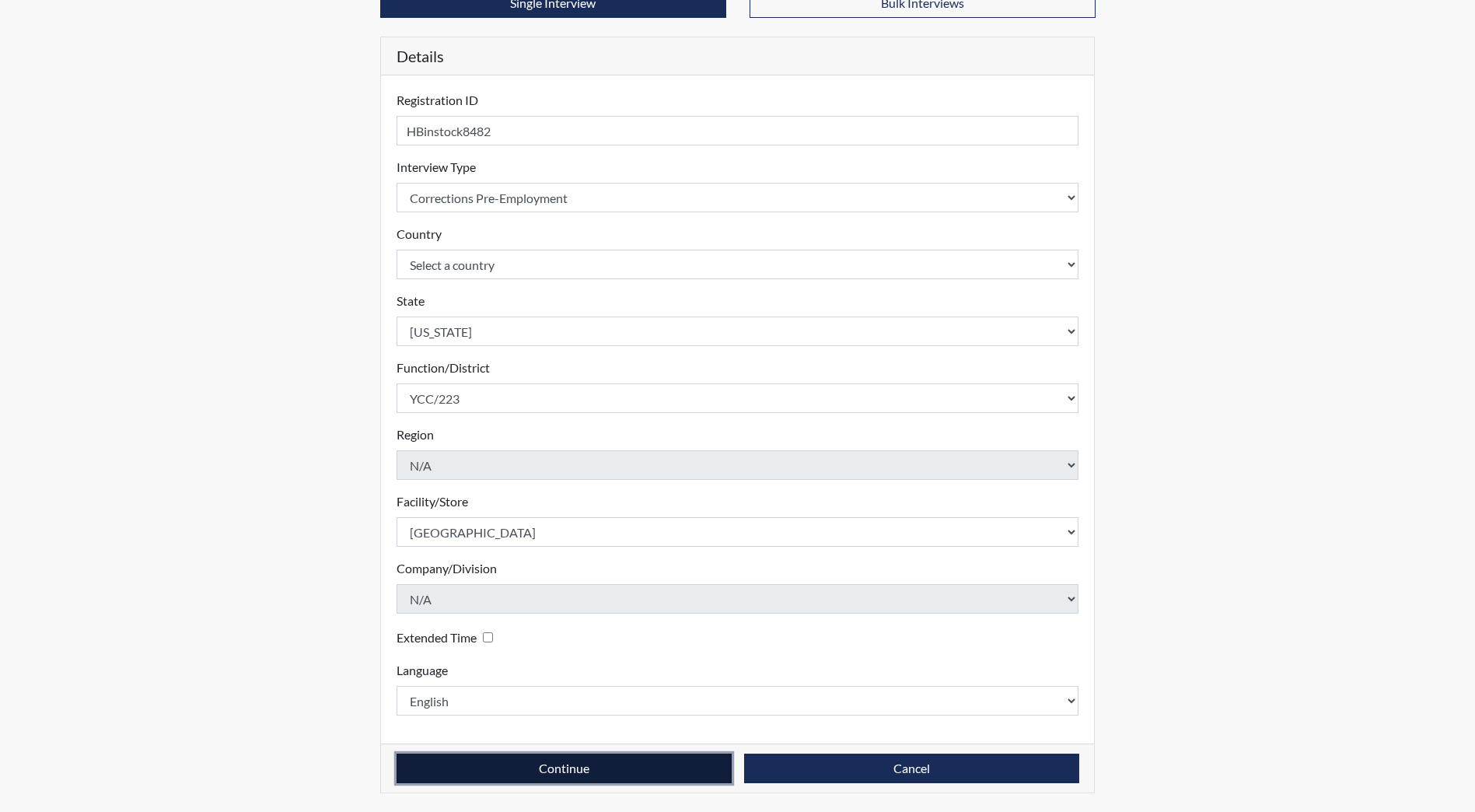
click at [556, 774] on button "Continue" at bounding box center [564, 769] width 335 height 30
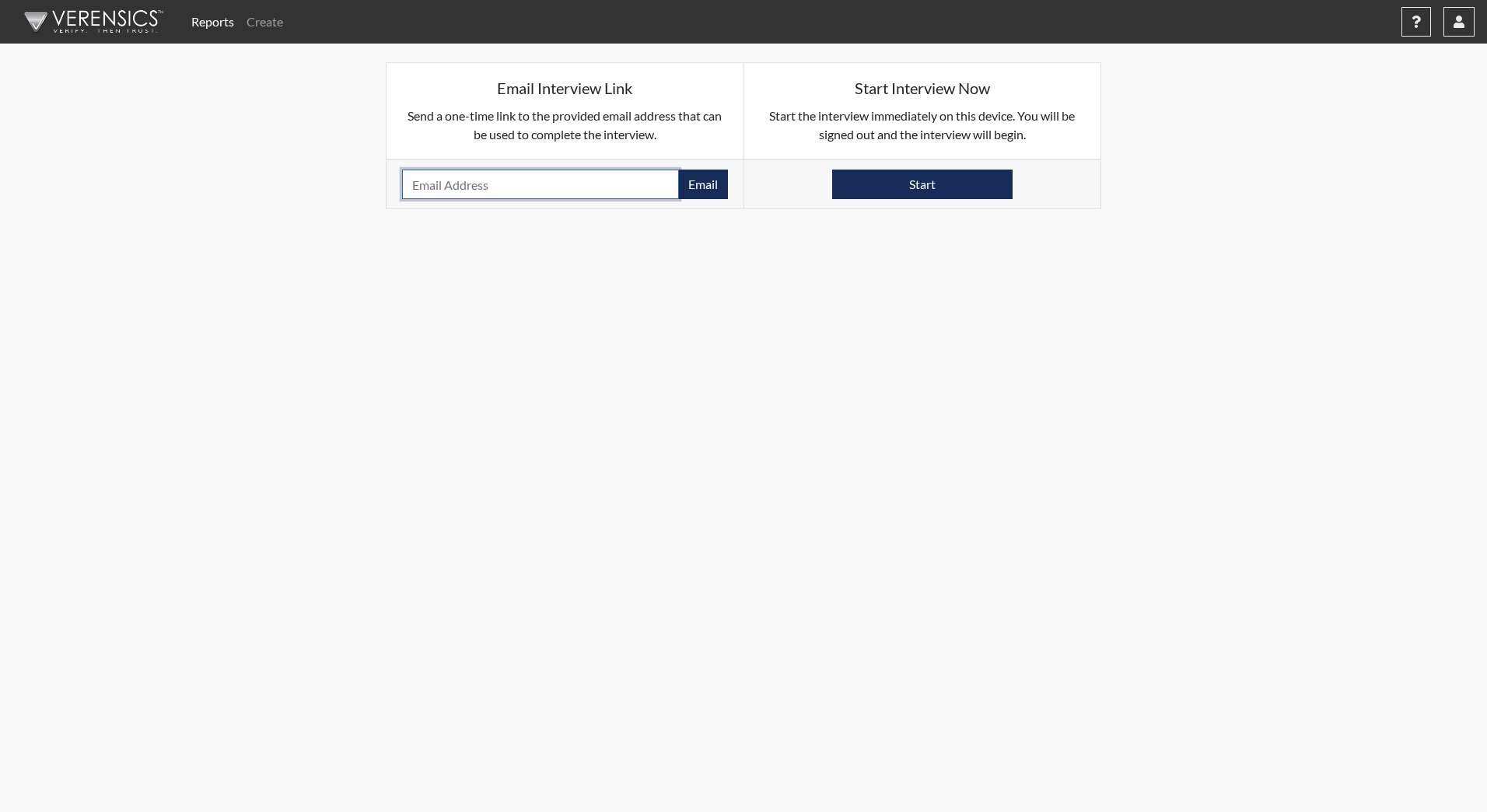
click at [525, 179] on input "email" at bounding box center [540, 185] width 277 height 30
type input "hunterbinstock@gmail.com"
click at [703, 189] on button "Email" at bounding box center [703, 185] width 50 height 30
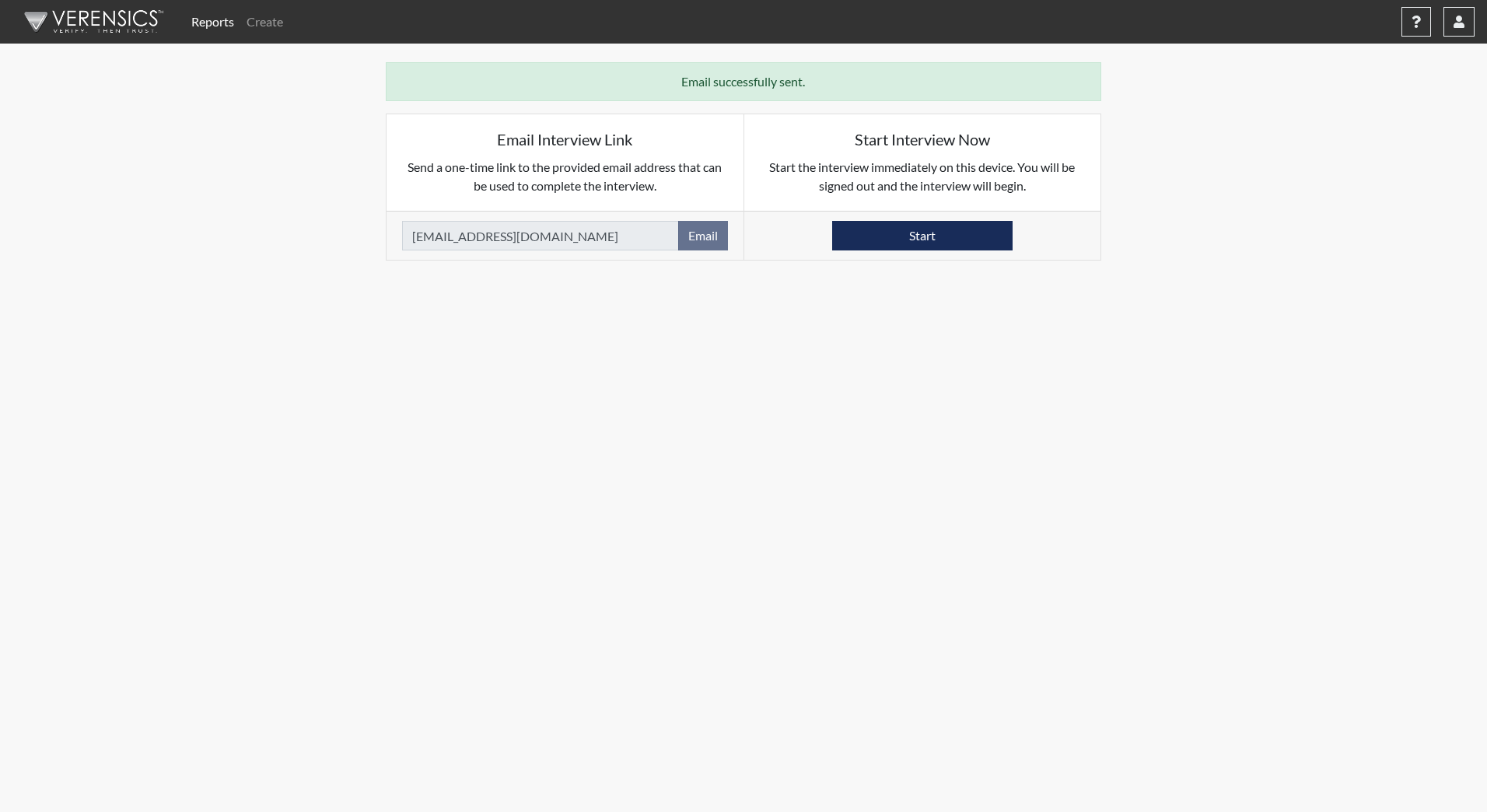
click at [111, 32] on img at bounding box center [91, 22] width 179 height 47
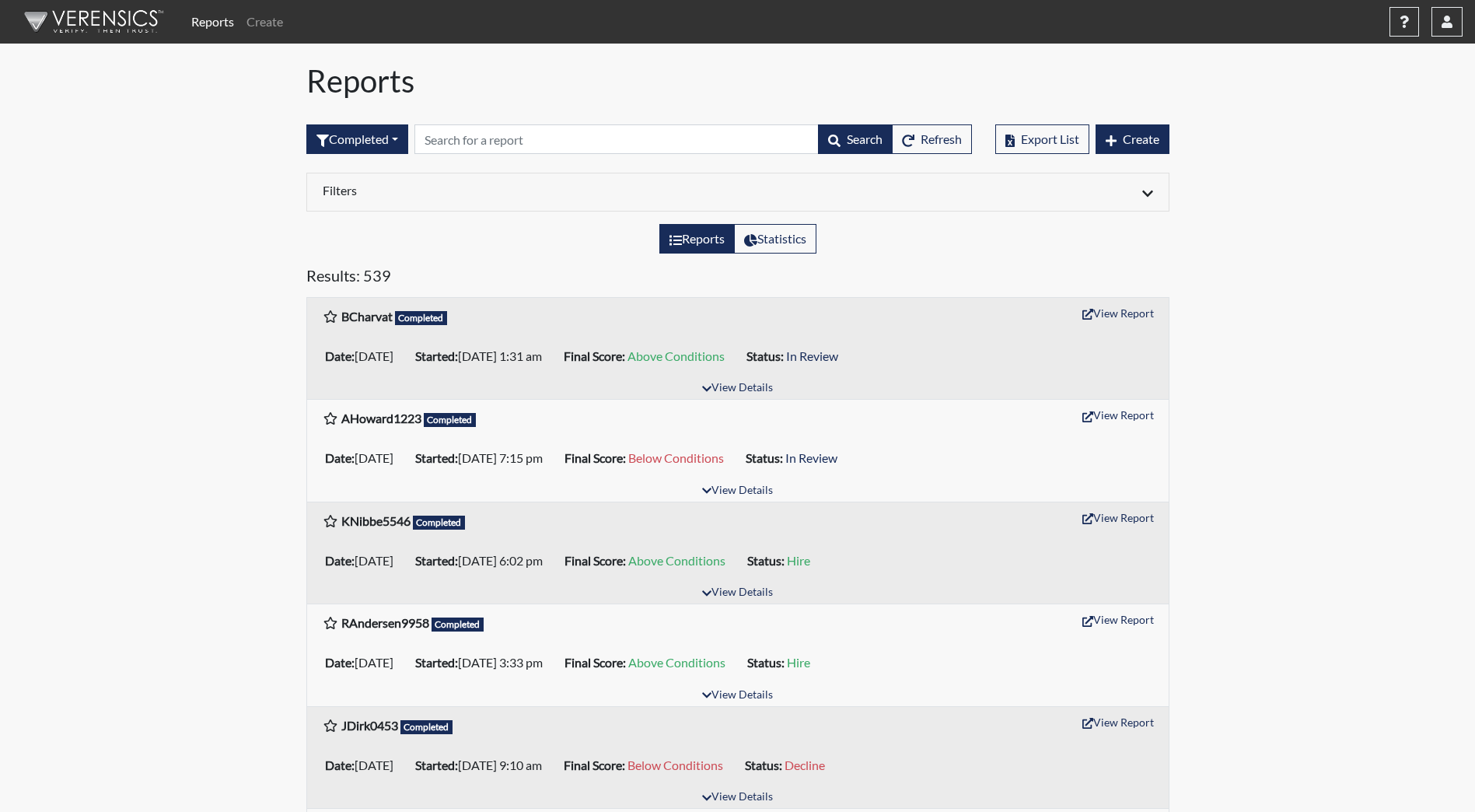
click at [374, 117] on div "Completed All Created Sent by email In Progress Declined Completed Search Refre…" at bounding box center [639, 139] width 666 height 67
click at [365, 131] on button "Completed" at bounding box center [357, 140] width 101 height 30
click at [373, 225] on button "Sent by email" at bounding box center [369, 225] width 123 height 25
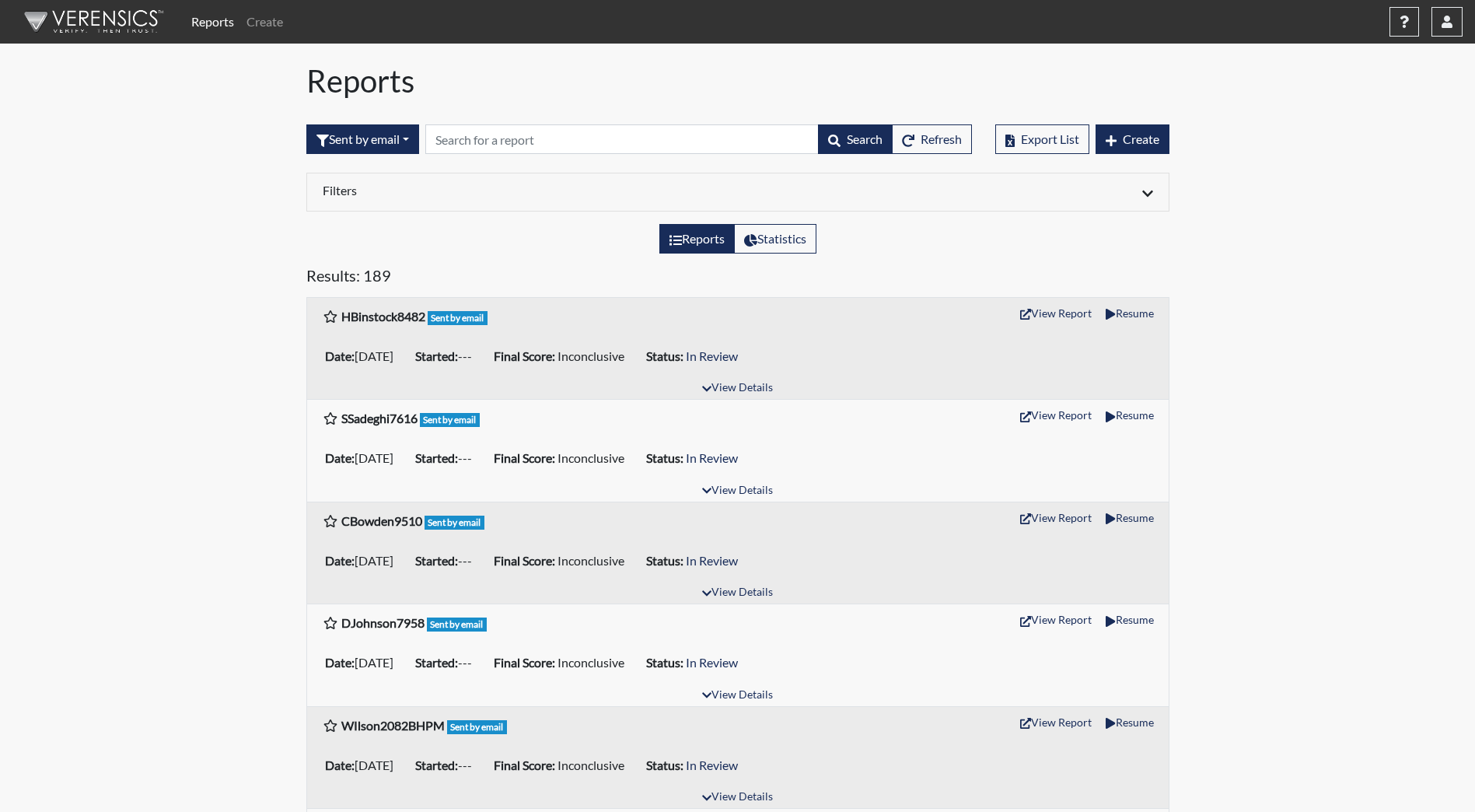
click at [113, 19] on img at bounding box center [91, 22] width 179 height 47
